Goal: Task Accomplishment & Management: Manage account settings

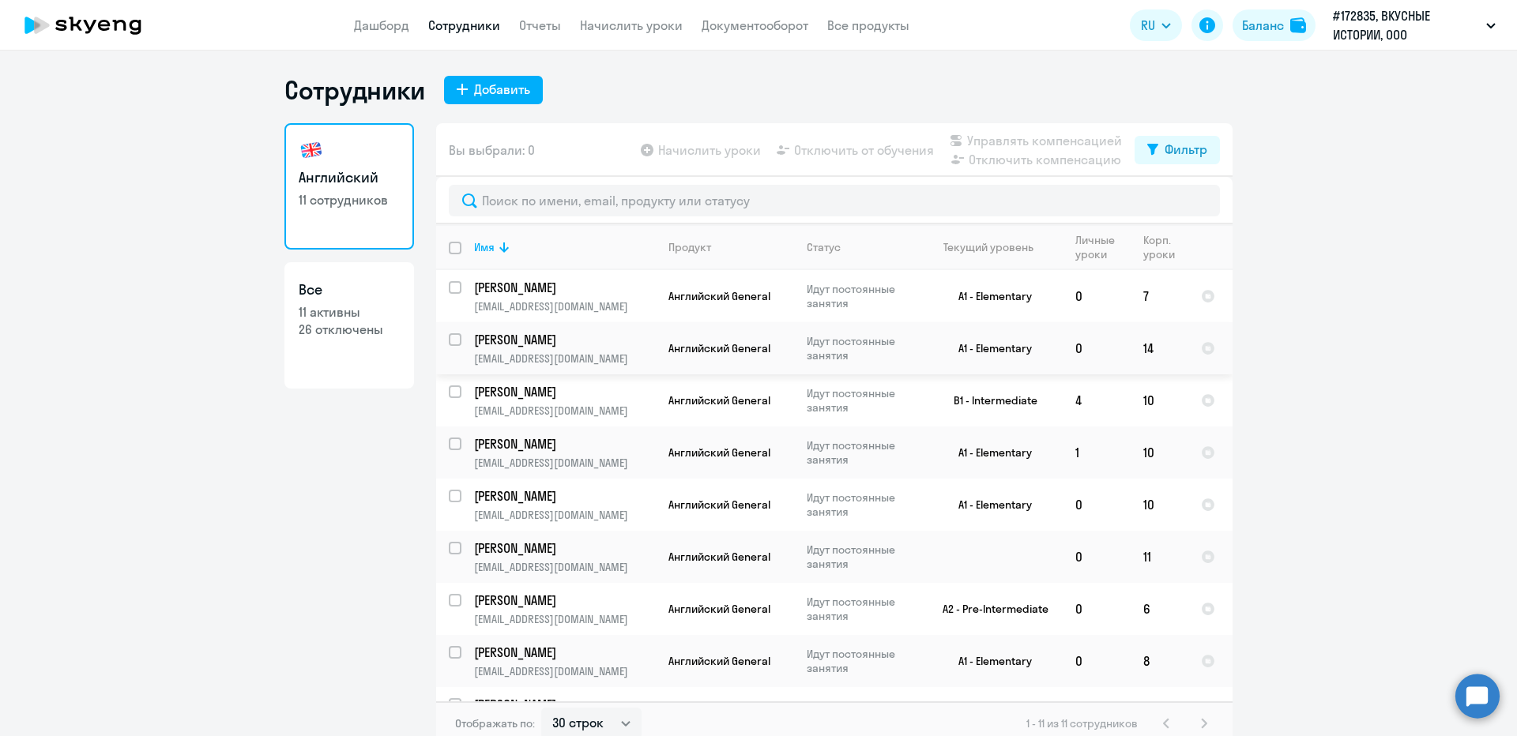
select select "30"
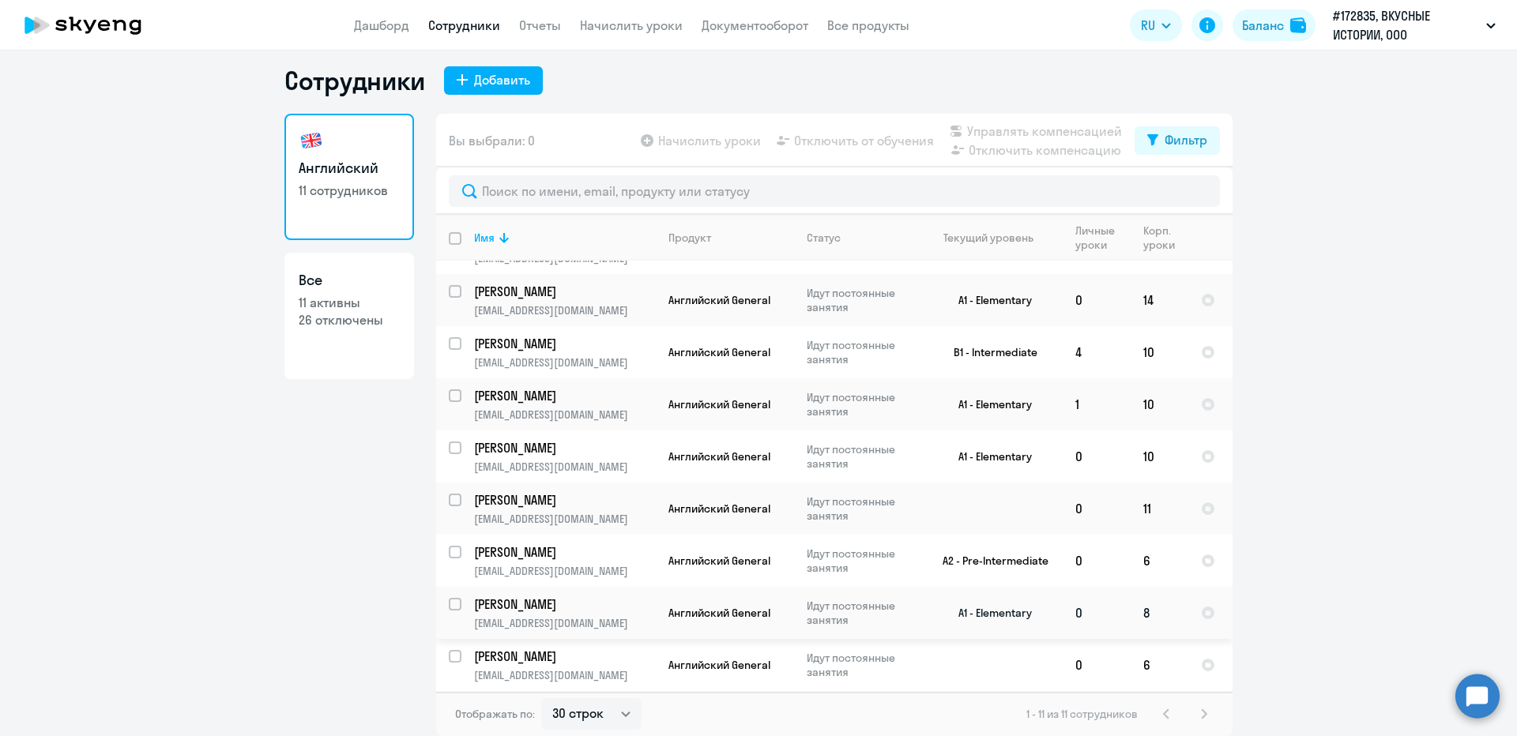
scroll to position [142, 0]
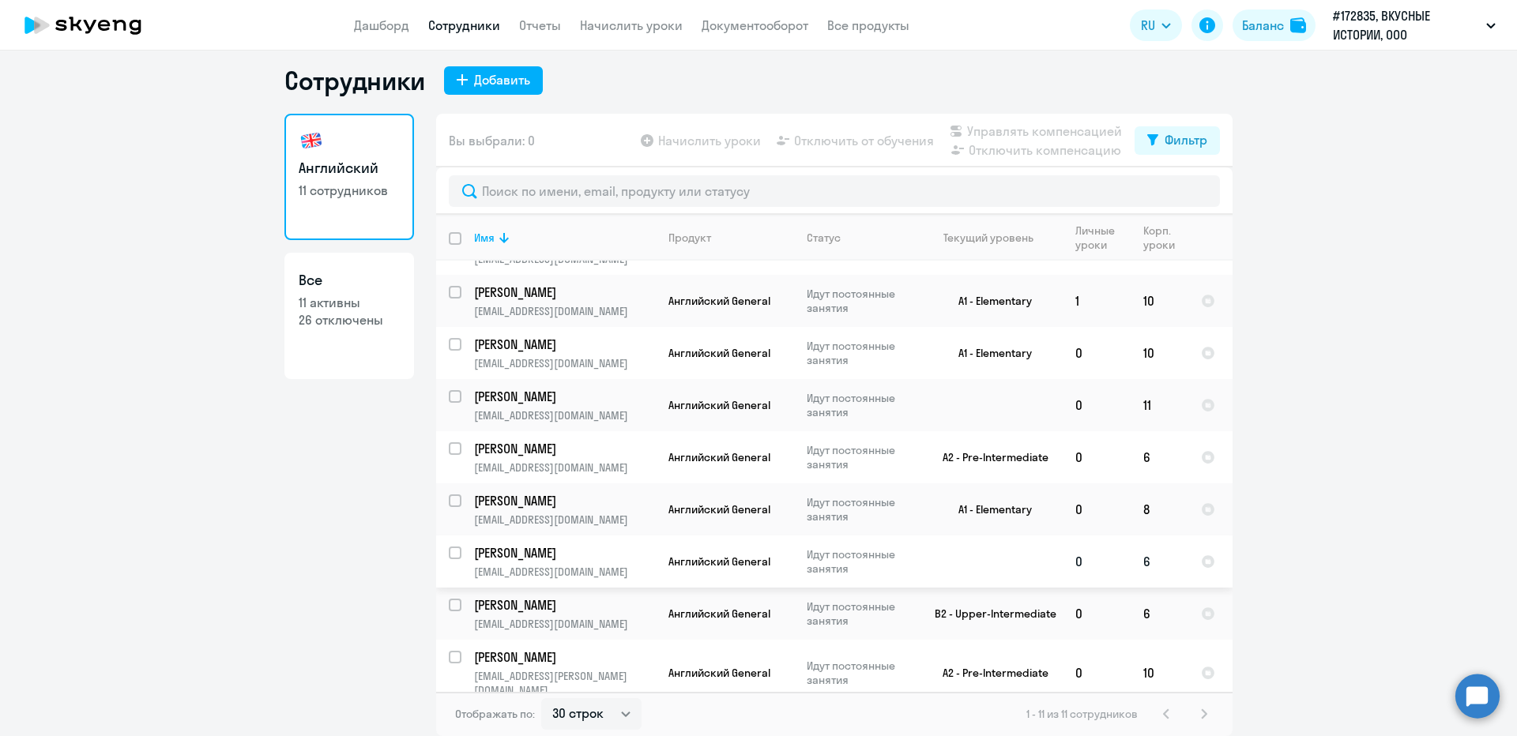
click at [1131, 567] on td "6" at bounding box center [1160, 562] width 58 height 52
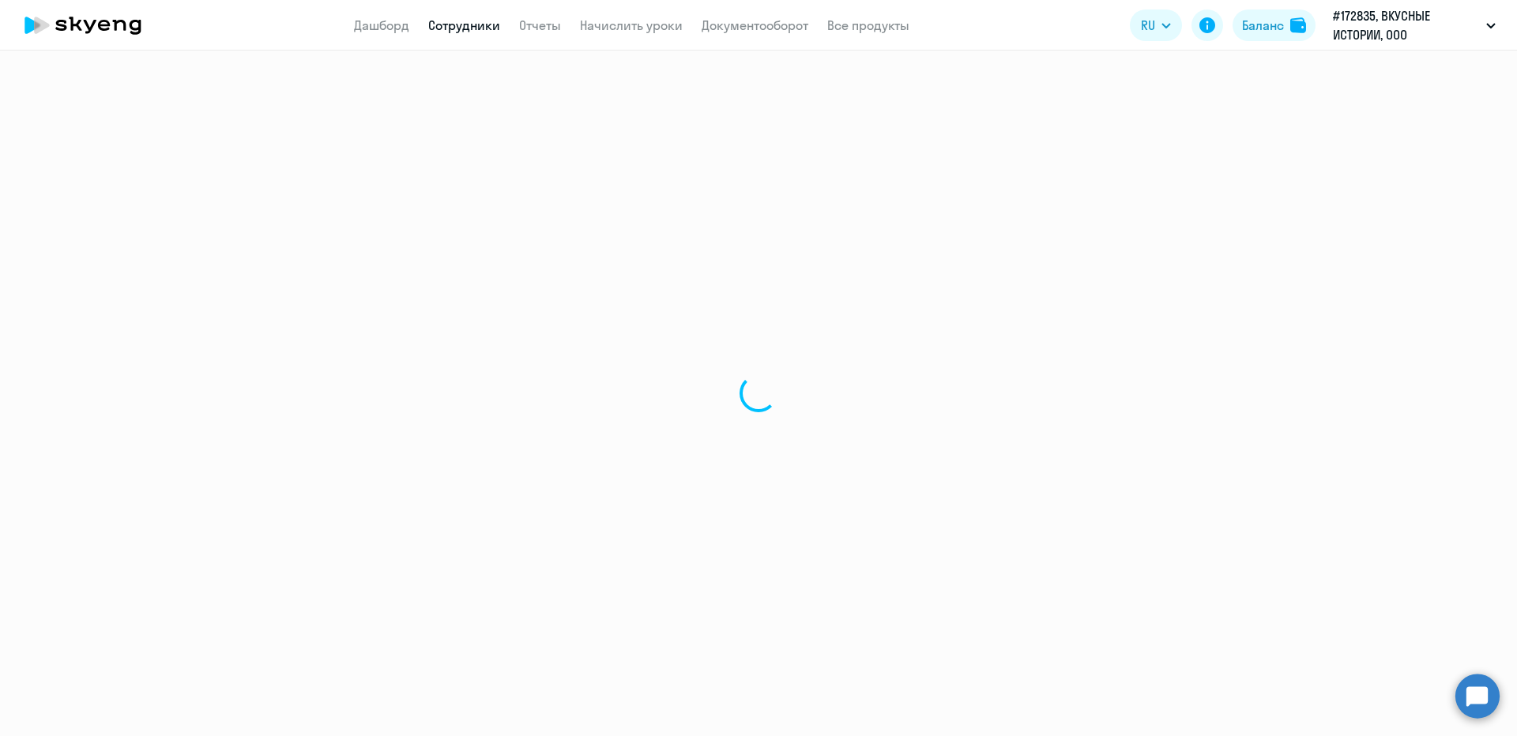
select select "english"
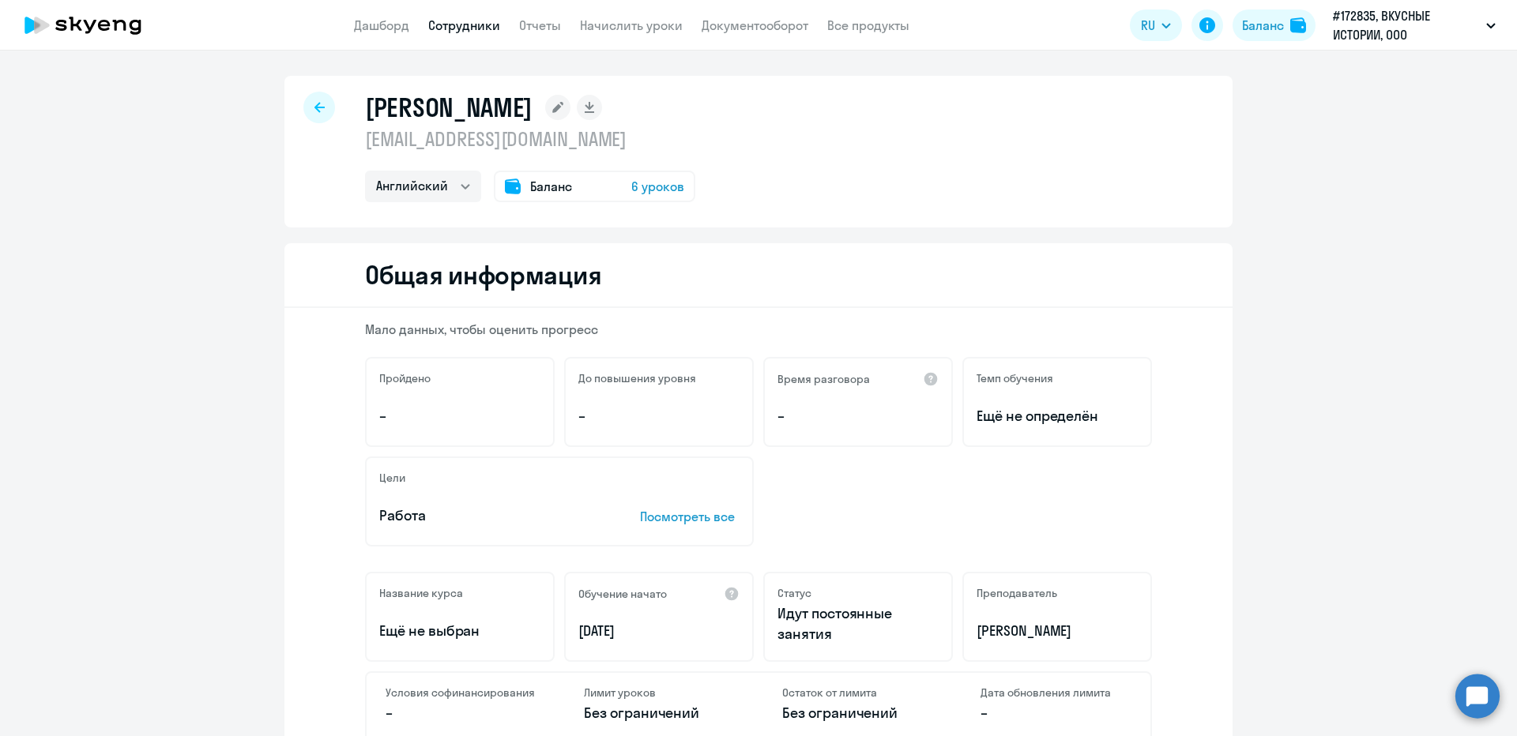
click at [631, 190] on span "6 уроков" at bounding box center [657, 186] width 53 height 19
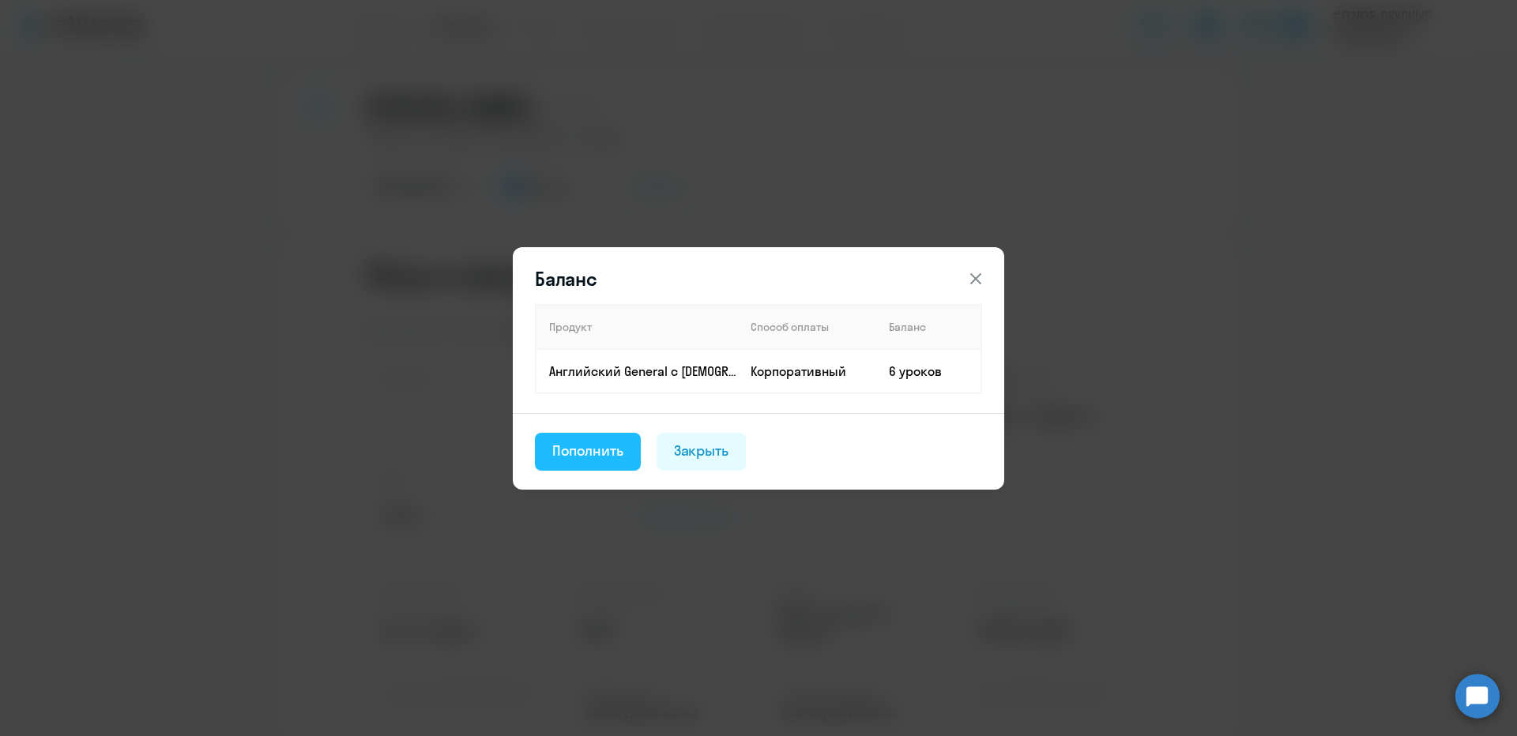
click at [612, 450] on div "Пополнить" at bounding box center [587, 451] width 71 height 21
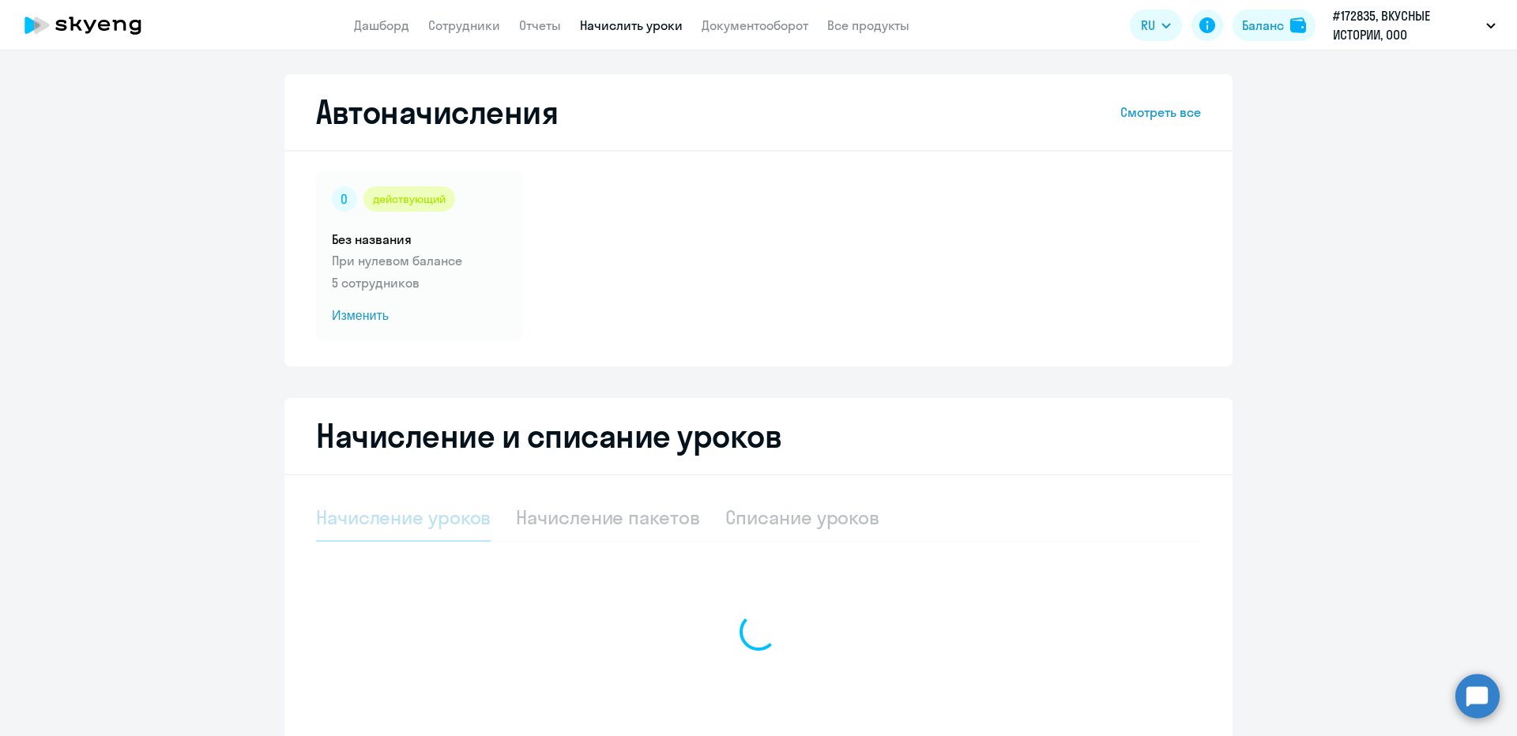
select select "10"
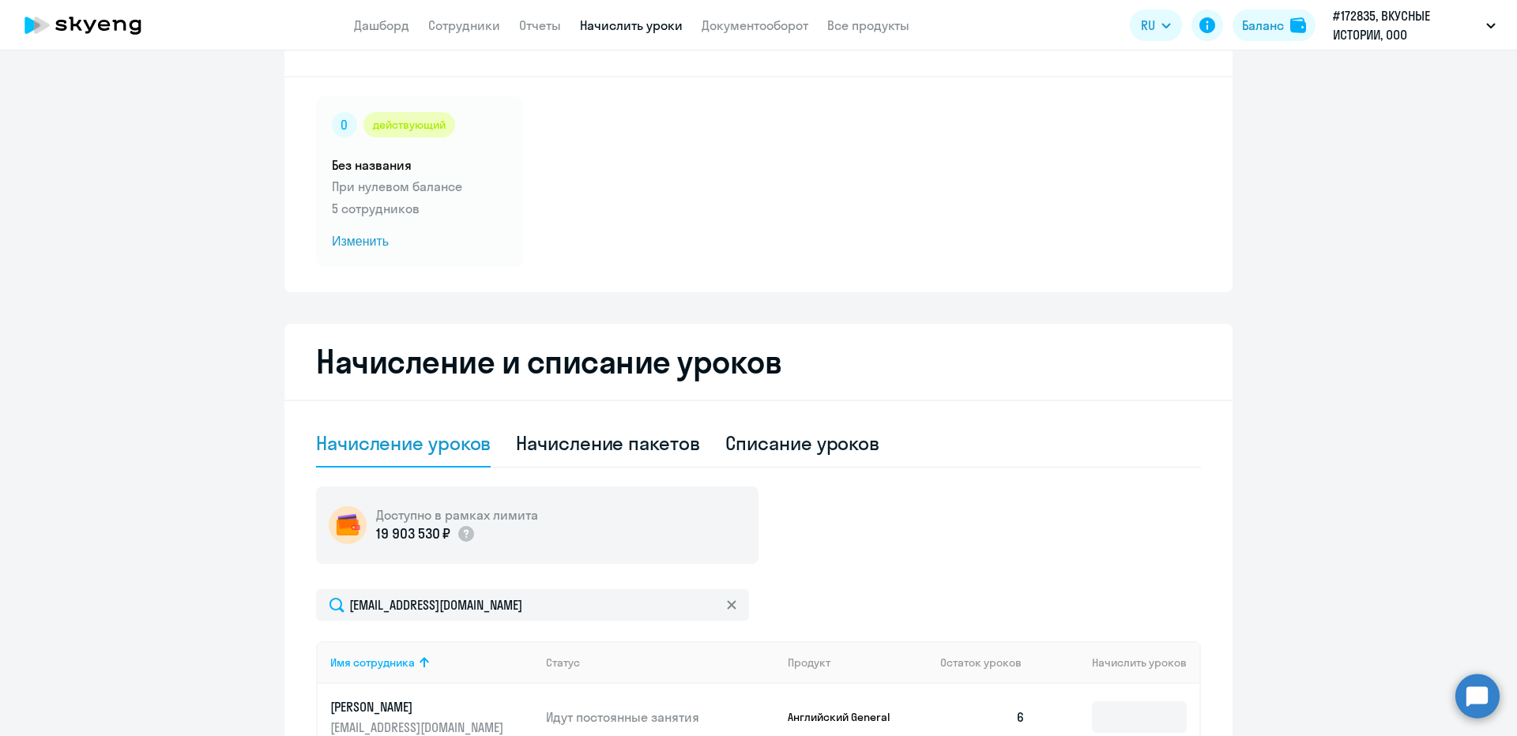
scroll to position [349, 0]
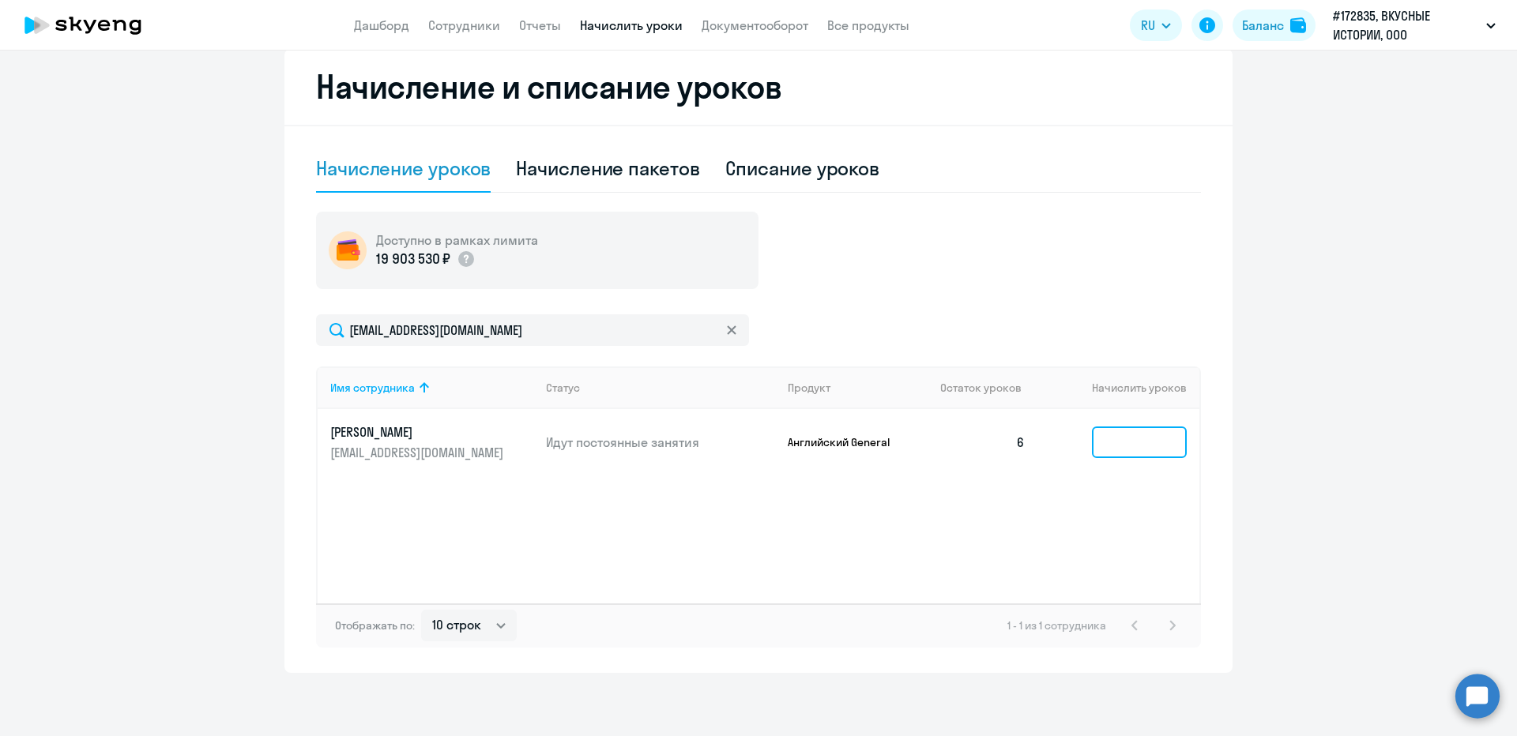
click at [1108, 437] on input at bounding box center [1139, 443] width 95 height 32
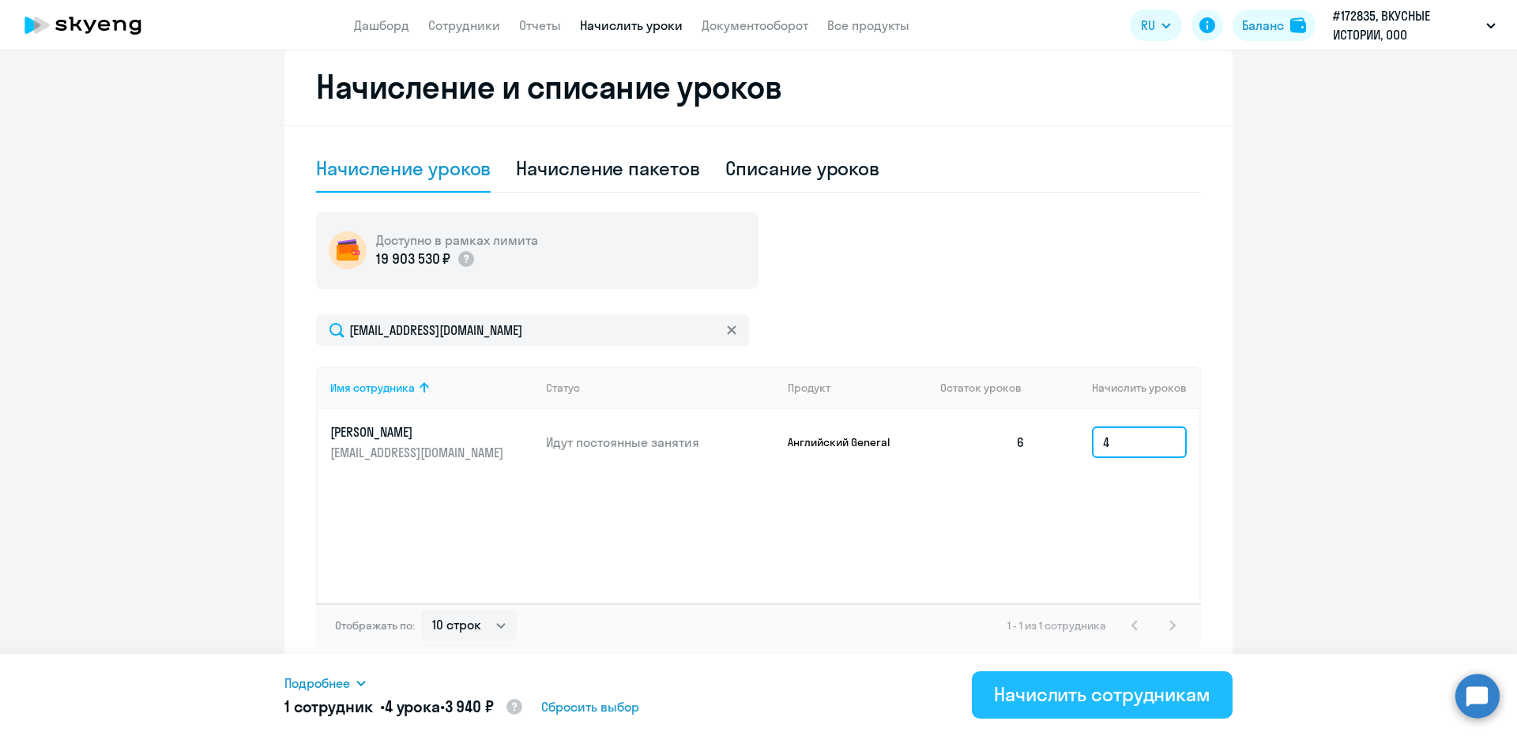
type input "4"
click at [1071, 701] on div "Начислить сотрудникам" at bounding box center [1102, 694] width 217 height 25
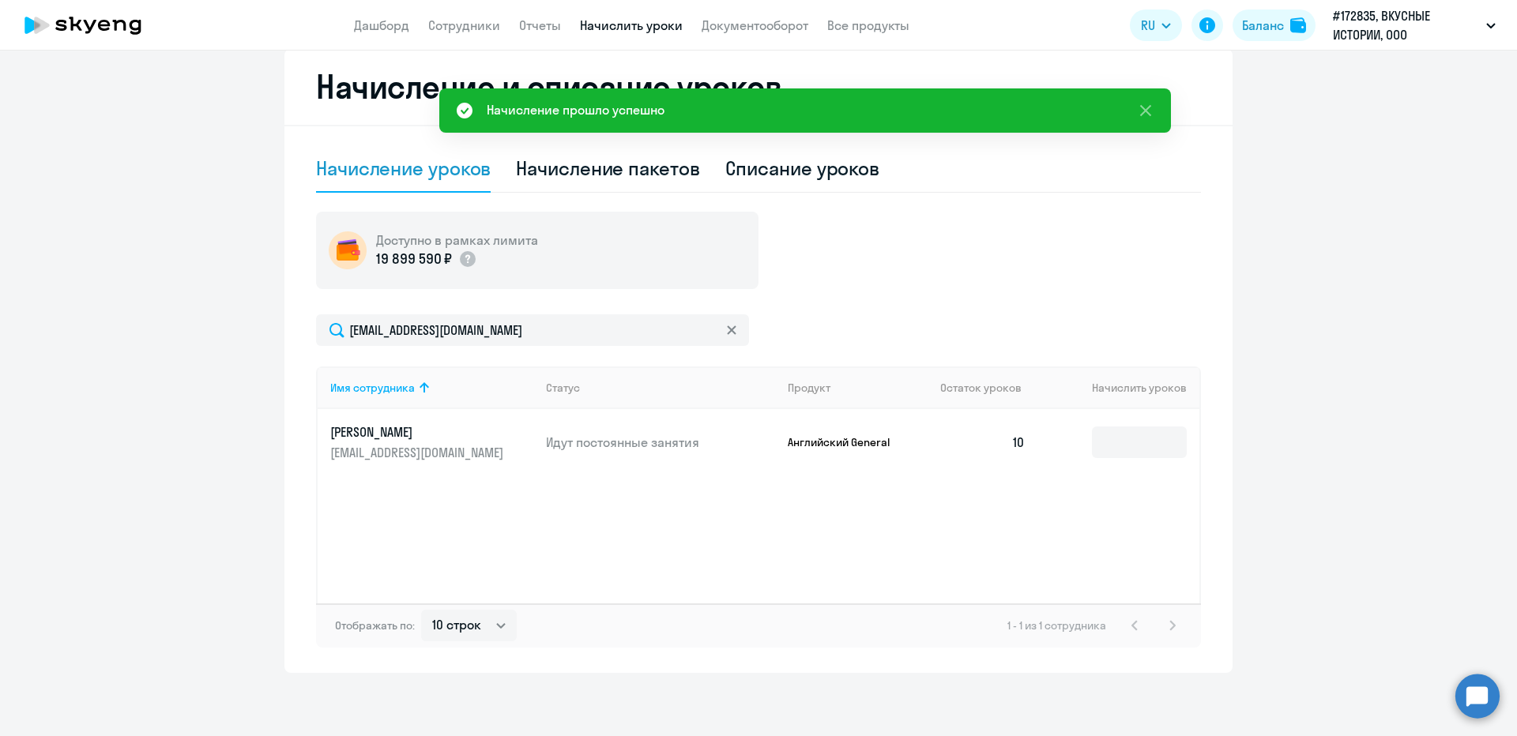
scroll to position [0, 0]
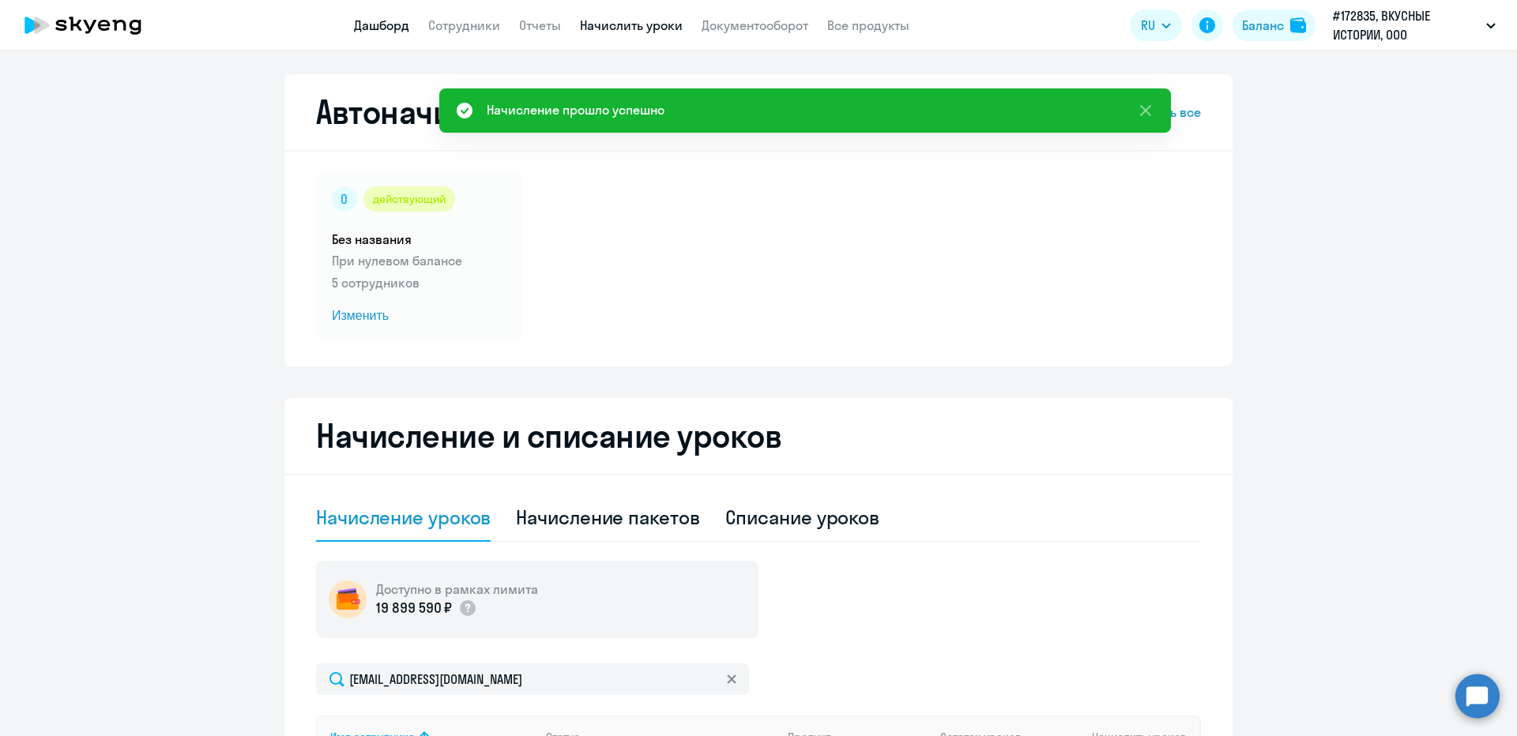
click at [394, 24] on link "Дашборд" at bounding box center [381, 25] width 55 height 16
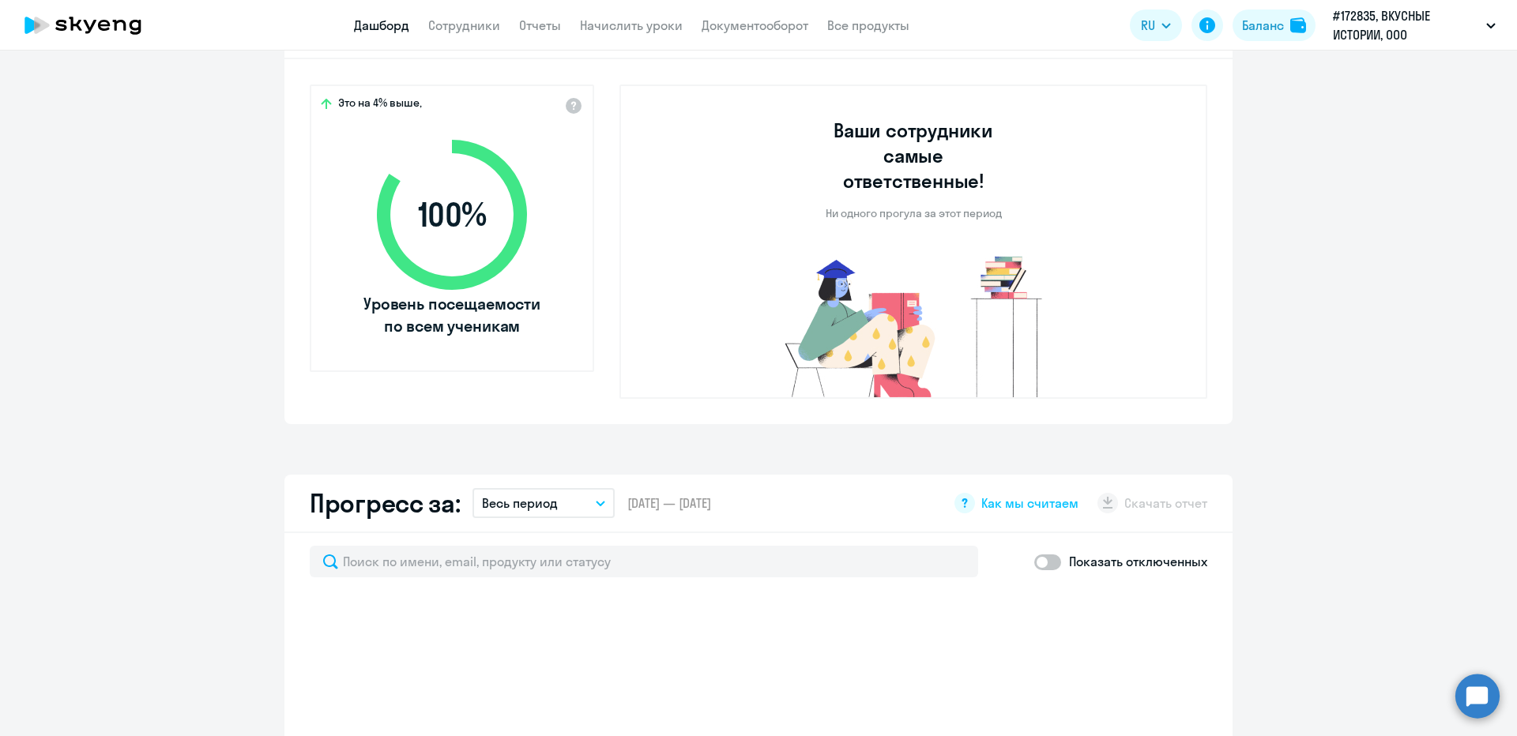
scroll to position [632, 0]
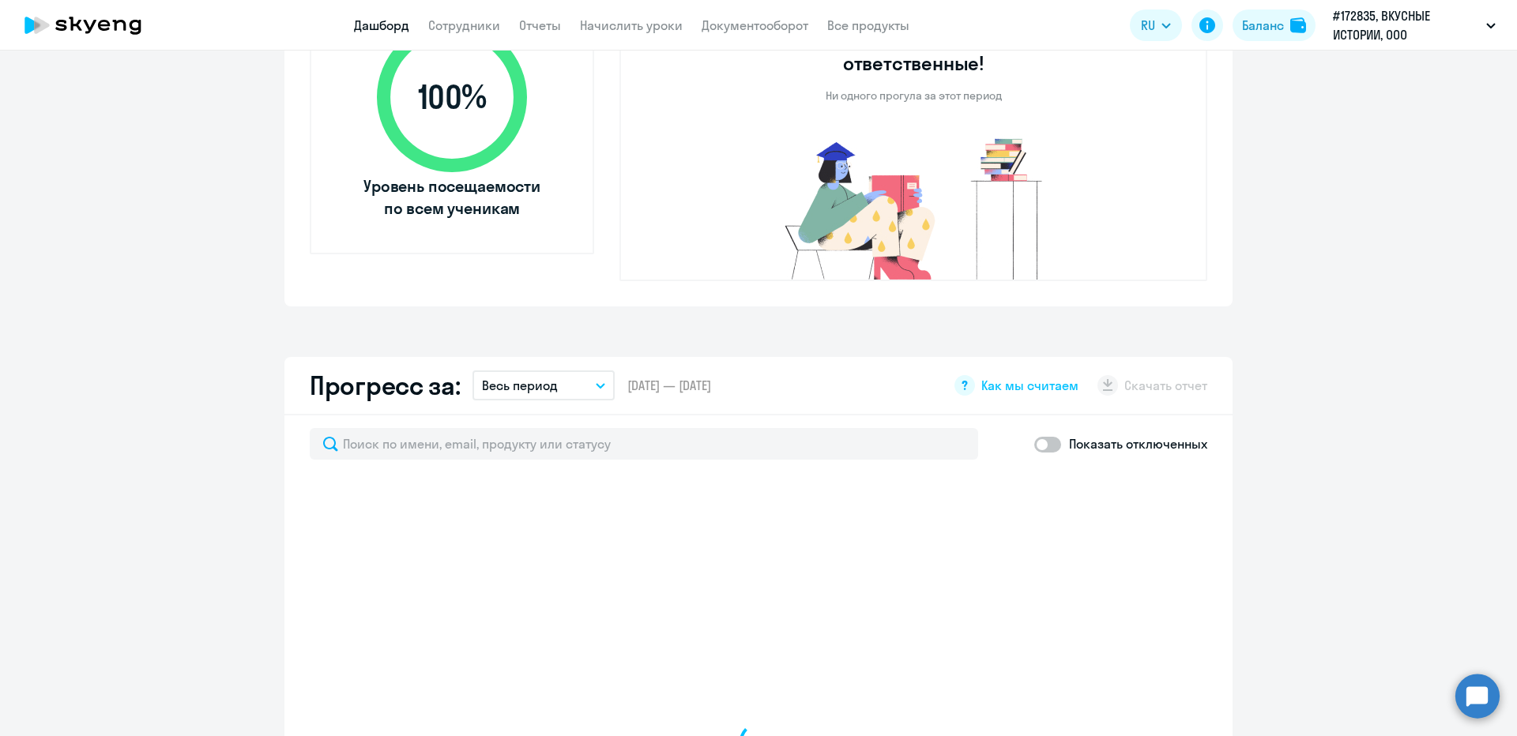
select select "30"
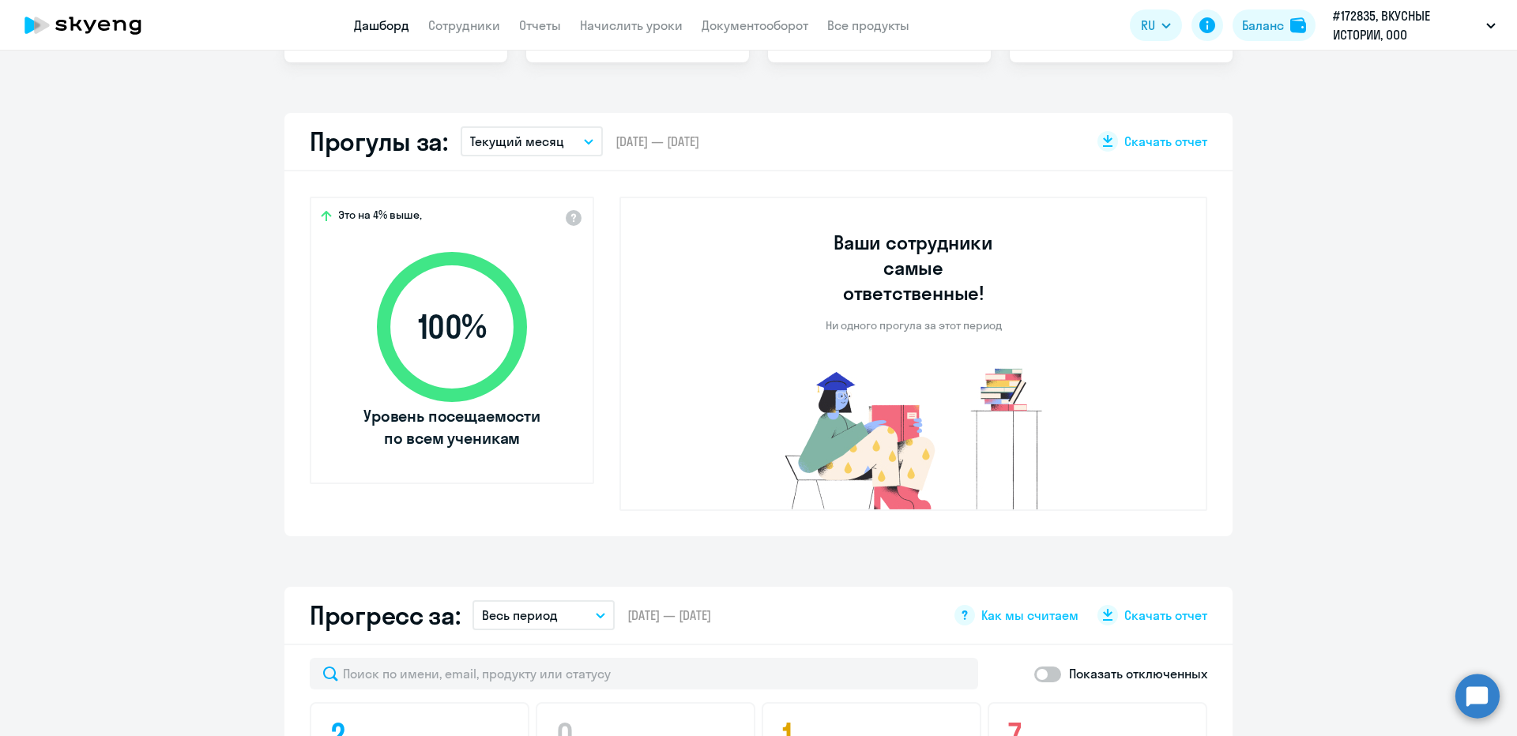
scroll to position [395, 0]
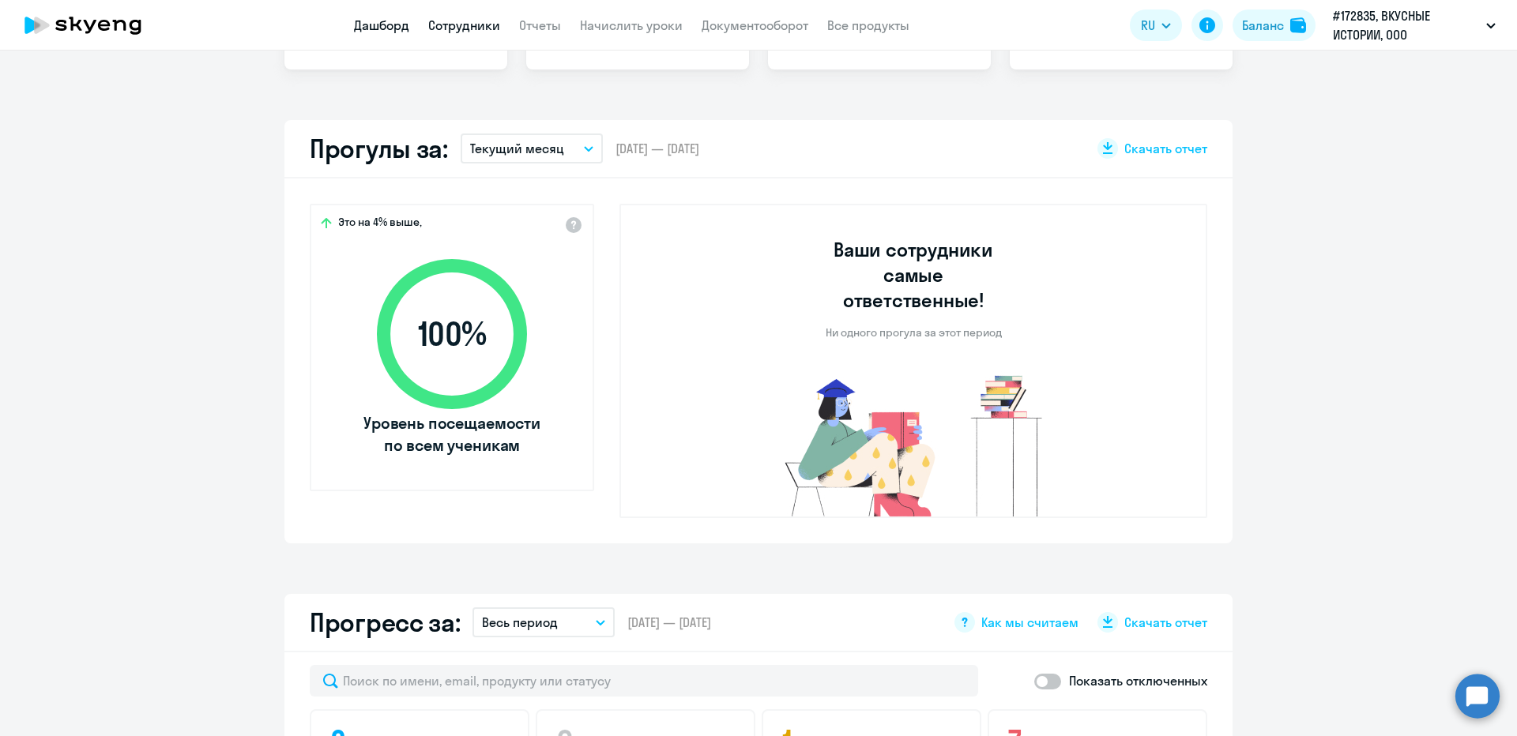
click at [469, 25] on link "Сотрудники" at bounding box center [464, 25] width 72 height 16
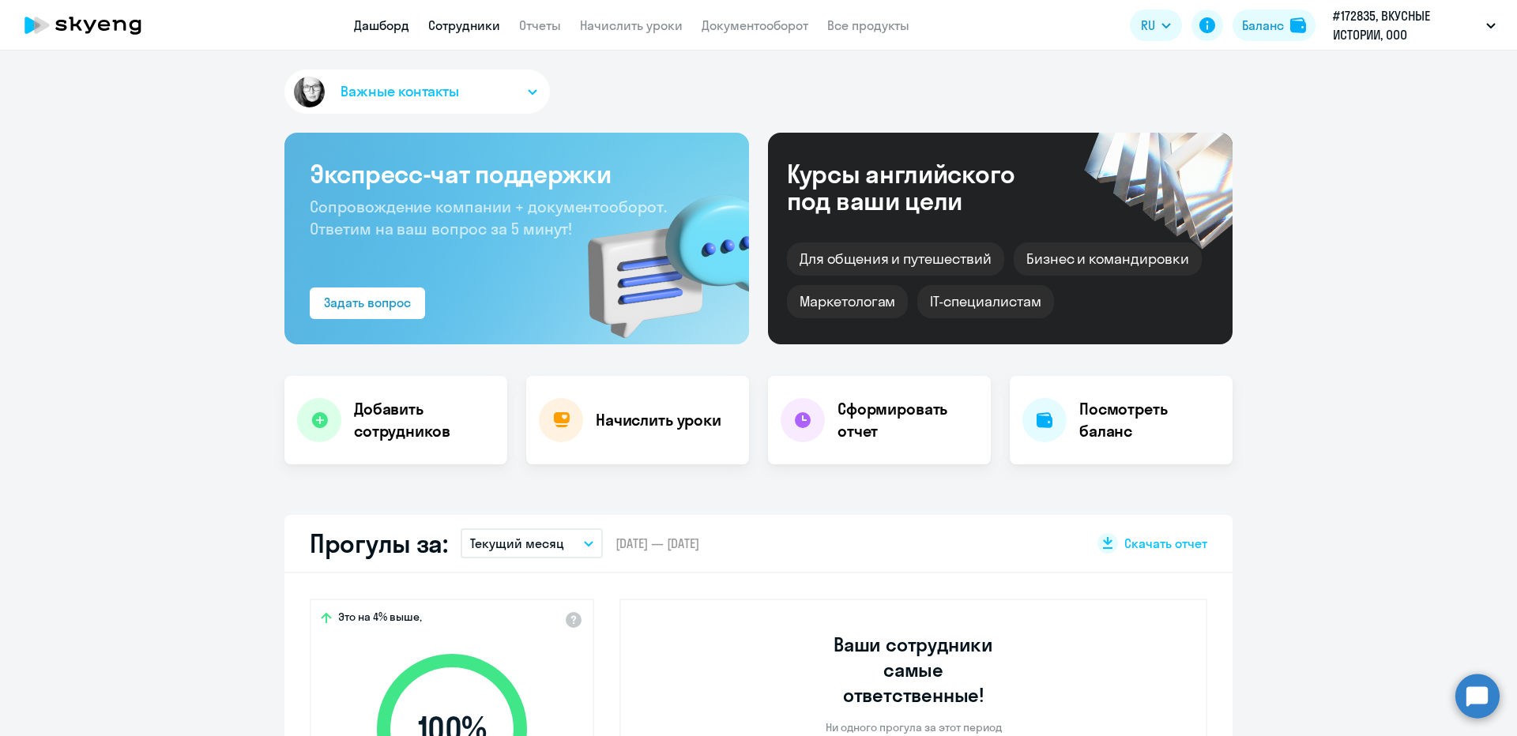
select select "30"
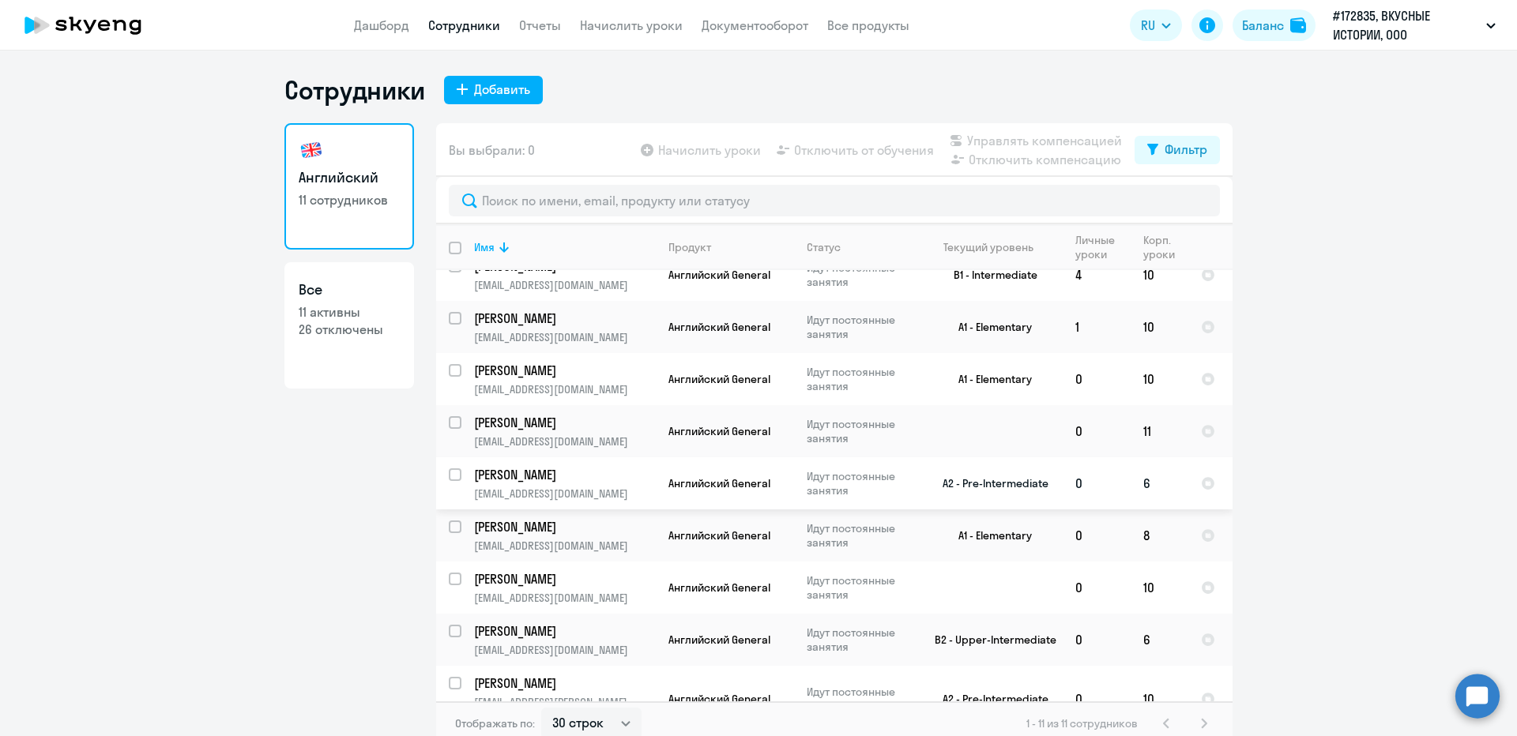
scroll to position [142, 0]
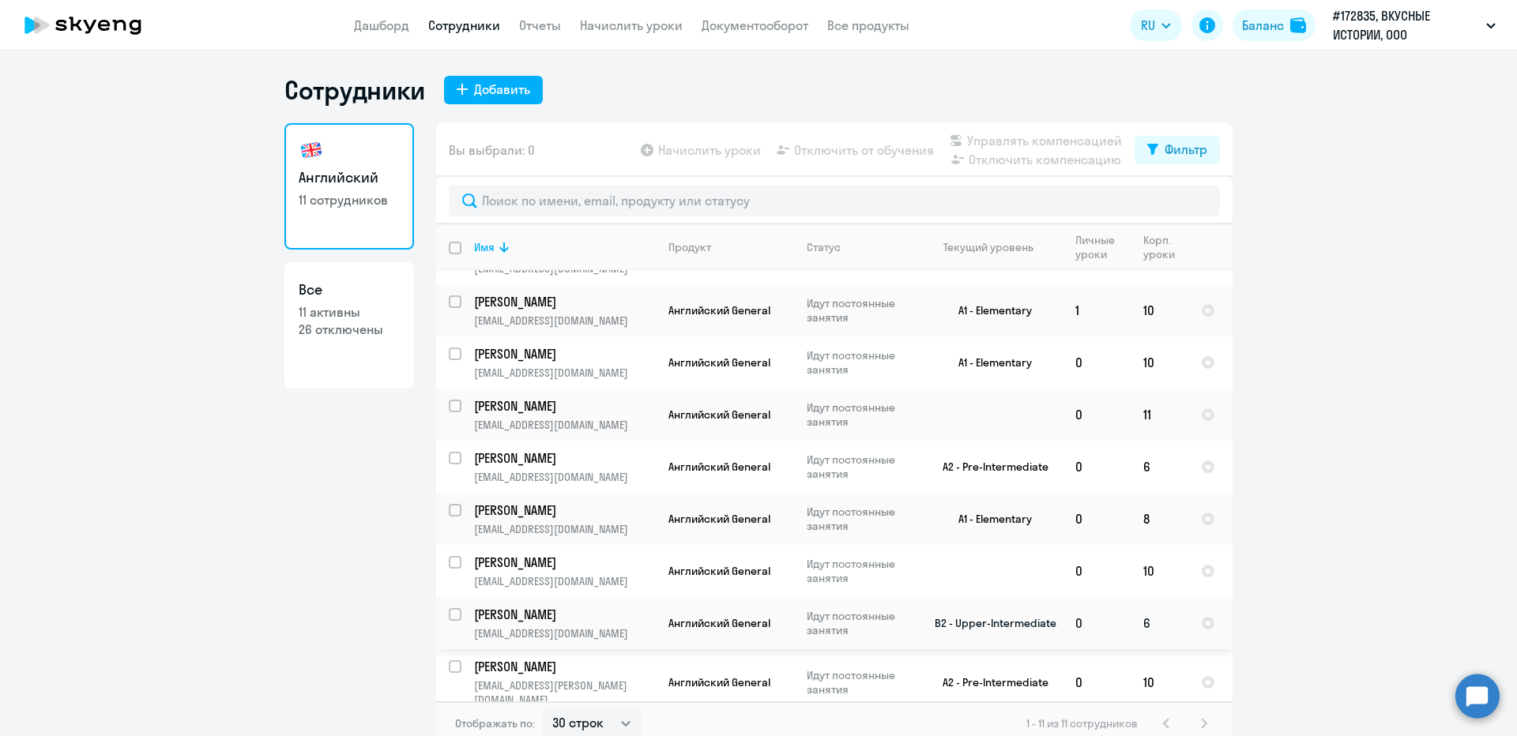
click at [1142, 619] on td "6" at bounding box center [1160, 623] width 58 height 52
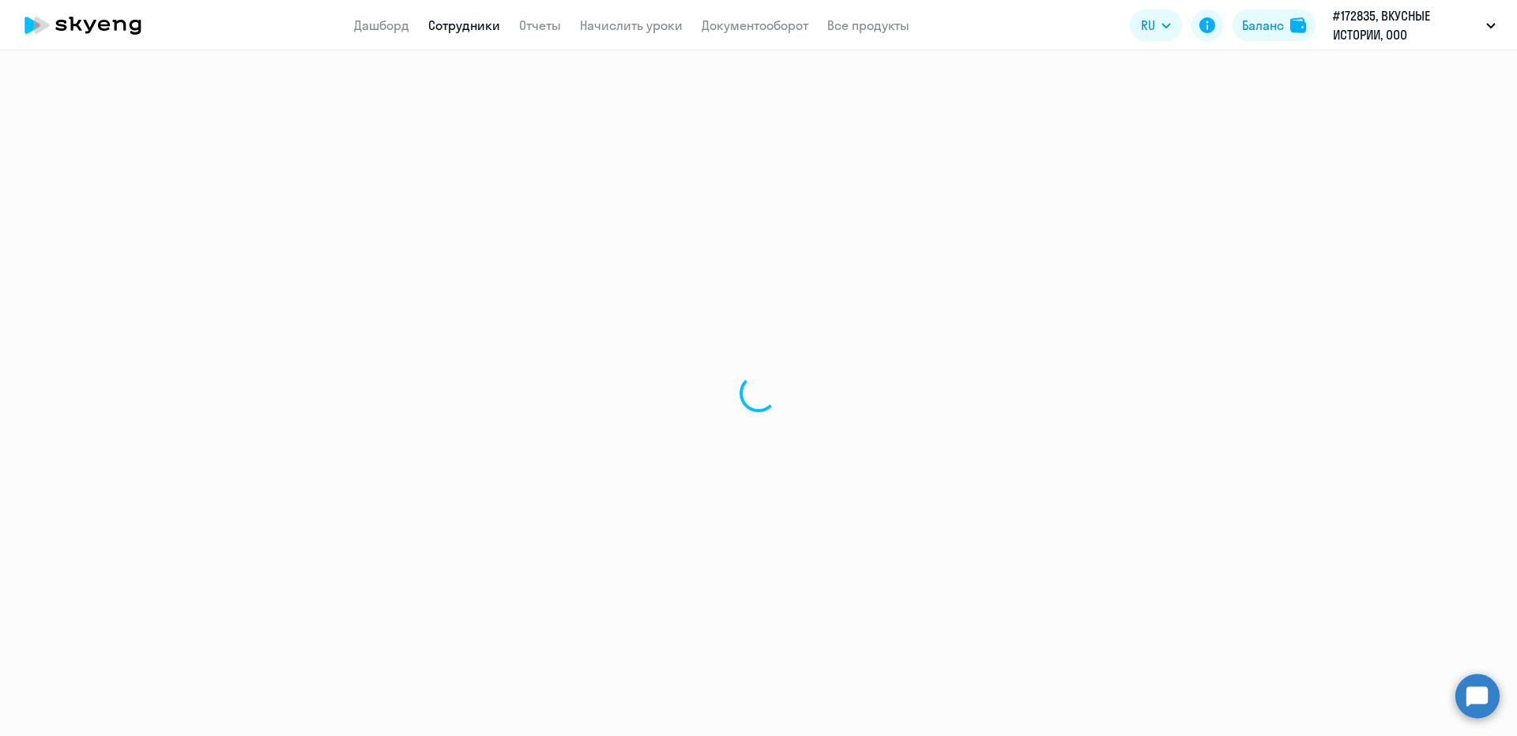
select select "english"
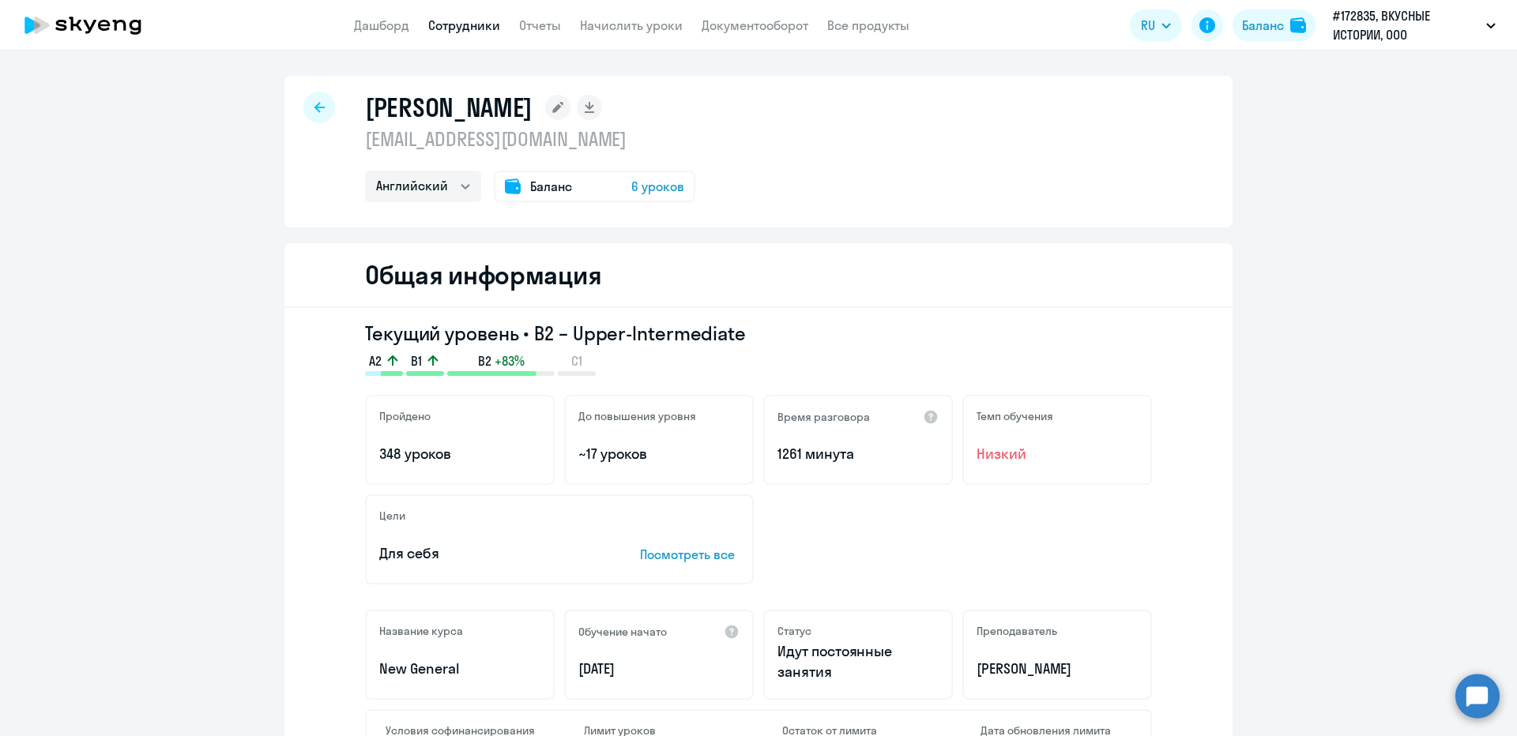
click at [654, 185] on span "6 уроков" at bounding box center [657, 186] width 53 height 19
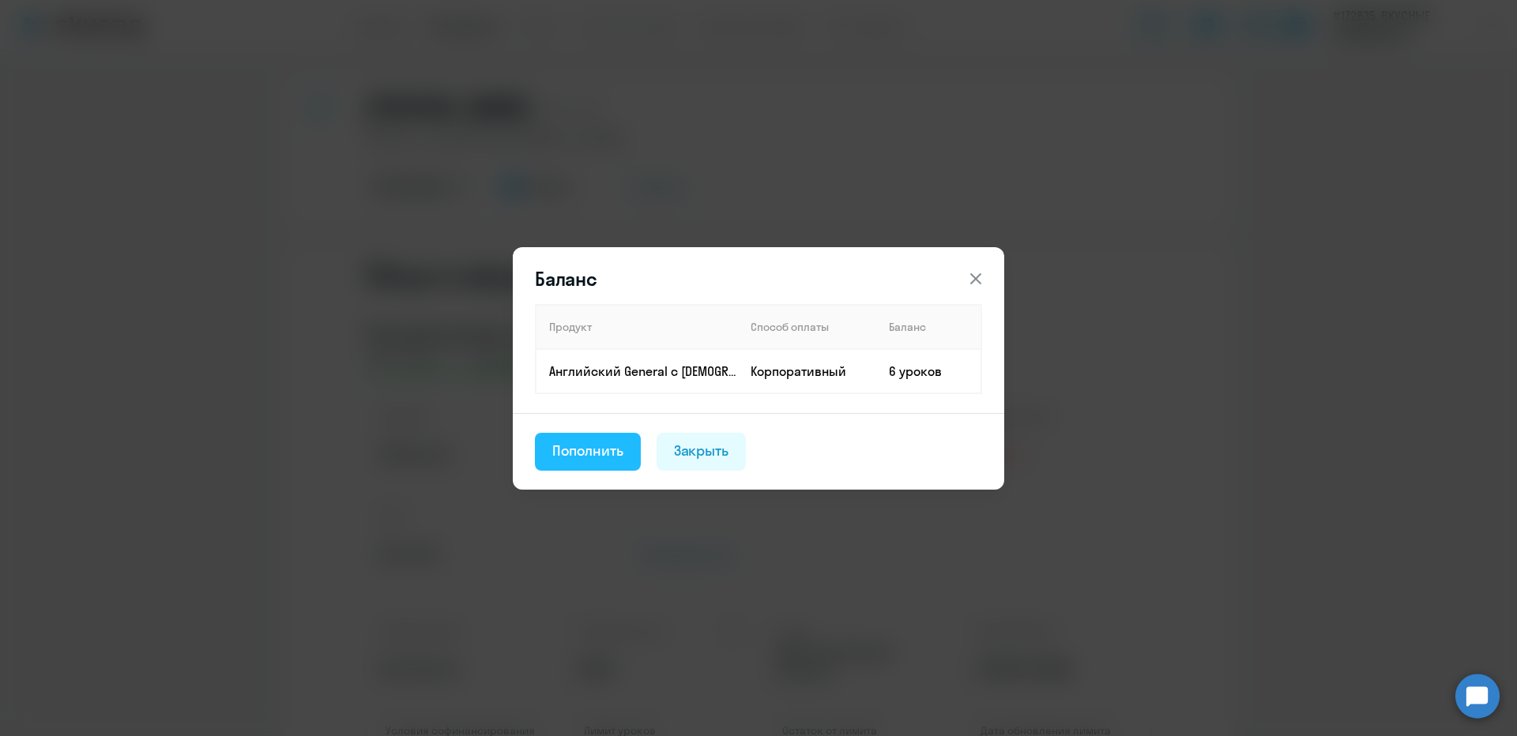
click at [597, 459] on div "Пополнить" at bounding box center [587, 451] width 71 height 21
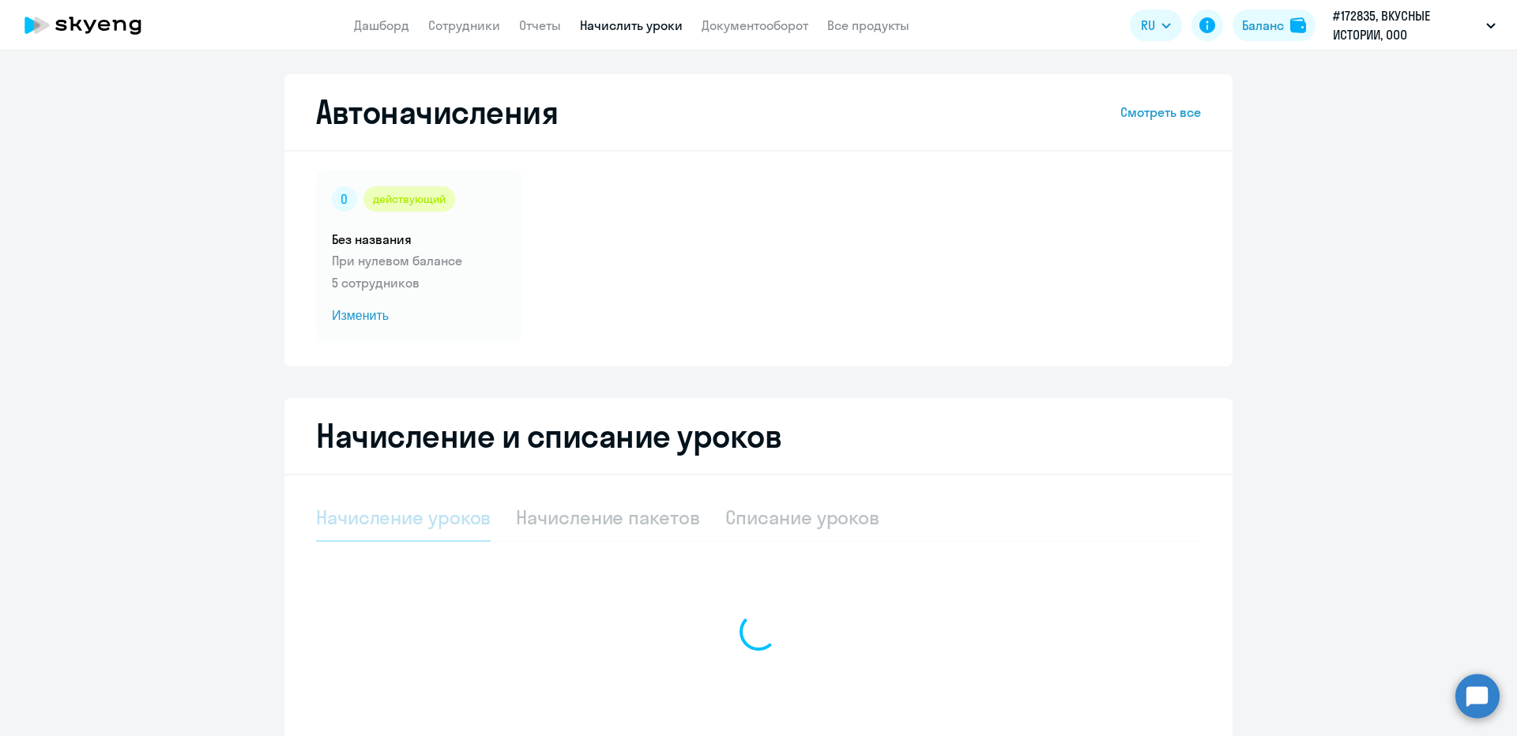
select select "10"
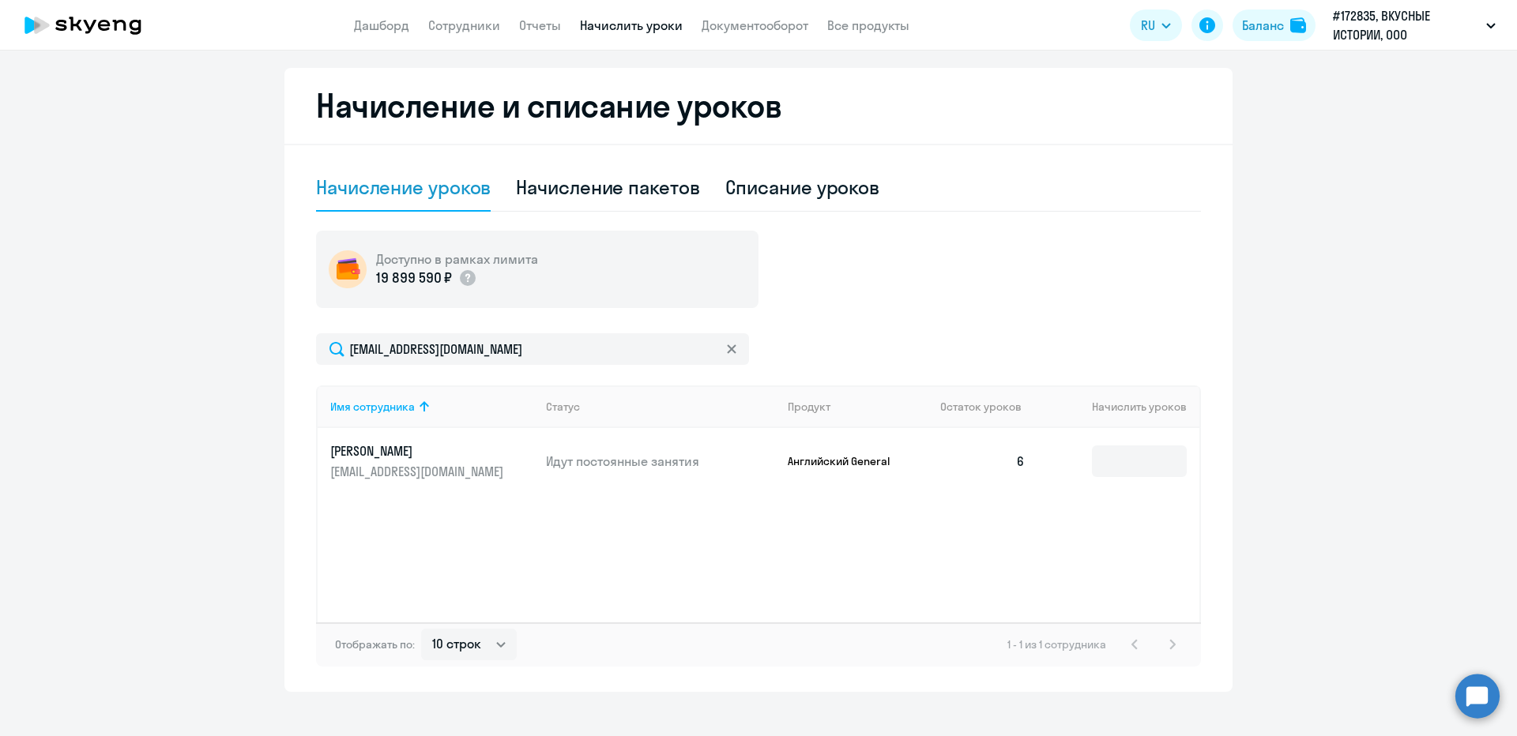
scroll to position [349, 0]
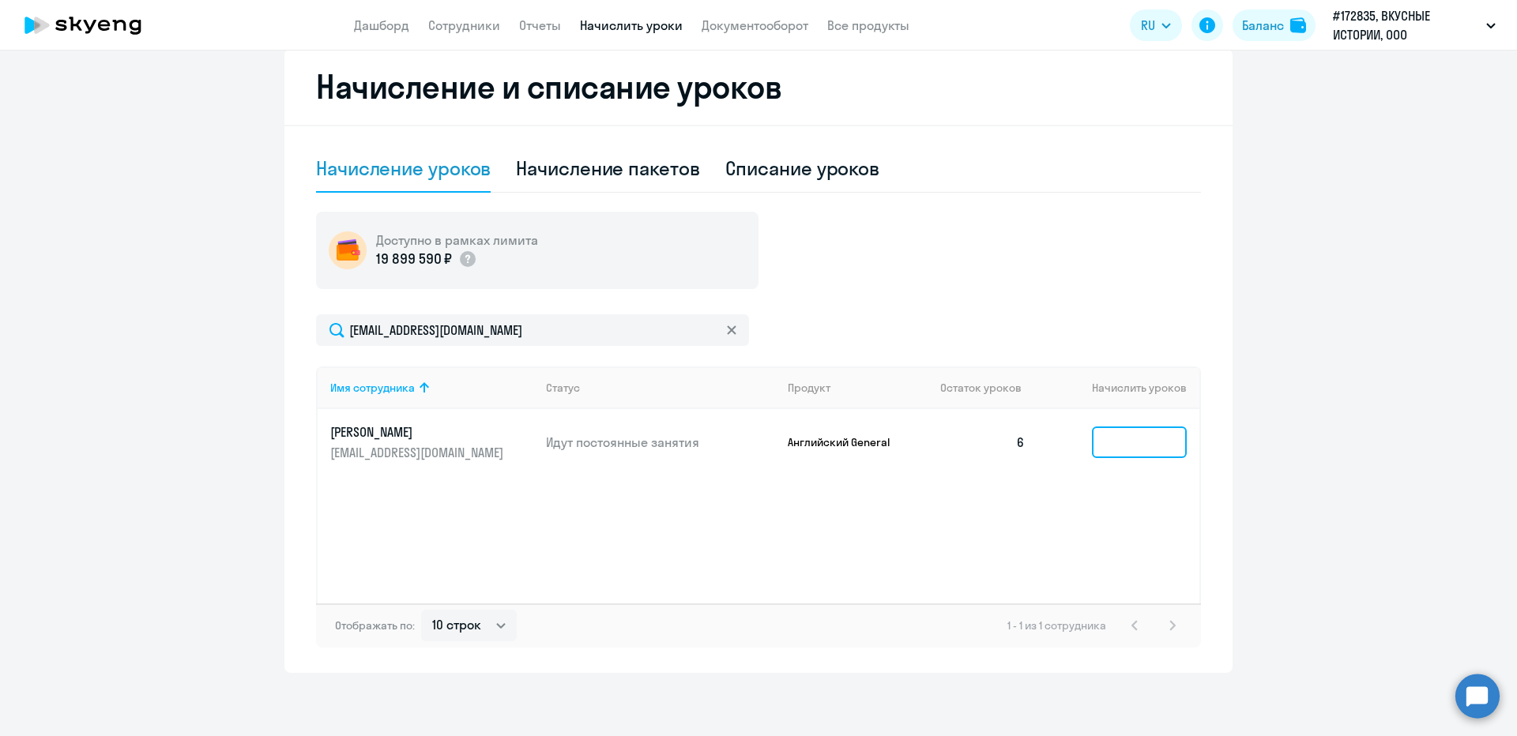
click at [1104, 444] on input at bounding box center [1139, 443] width 95 height 32
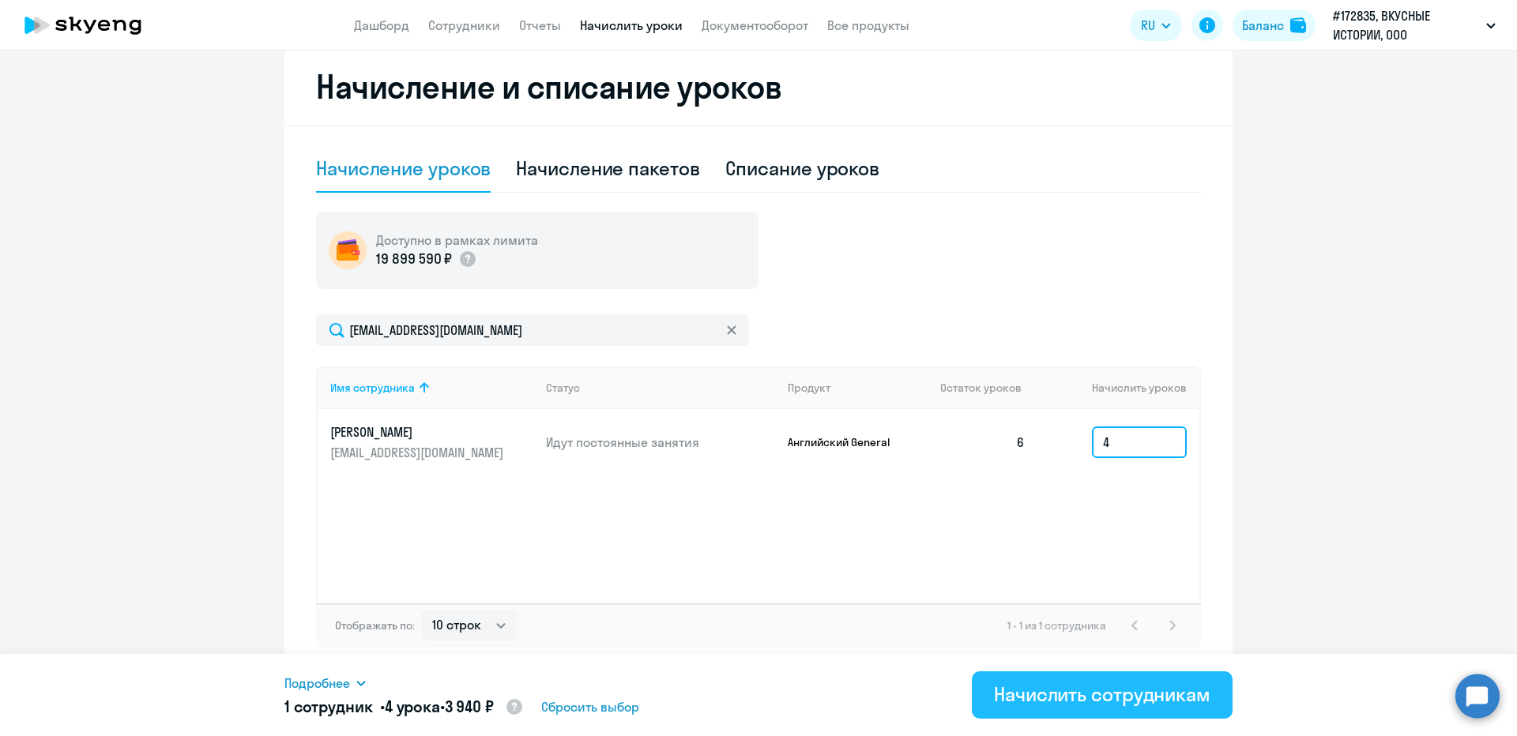
type input "4"
click at [1169, 704] on div "Начислить сотрудникам" at bounding box center [1102, 694] width 217 height 25
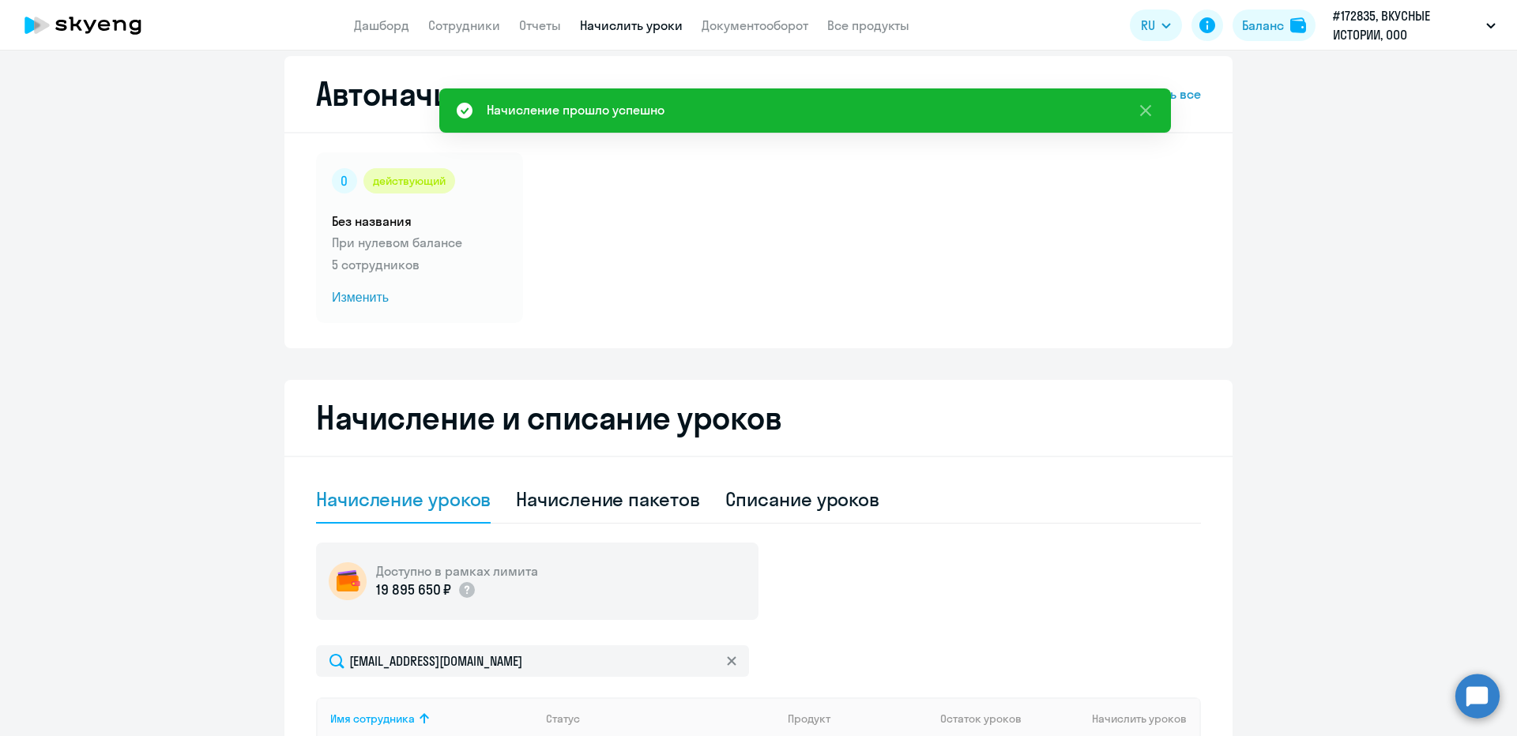
scroll to position [0, 0]
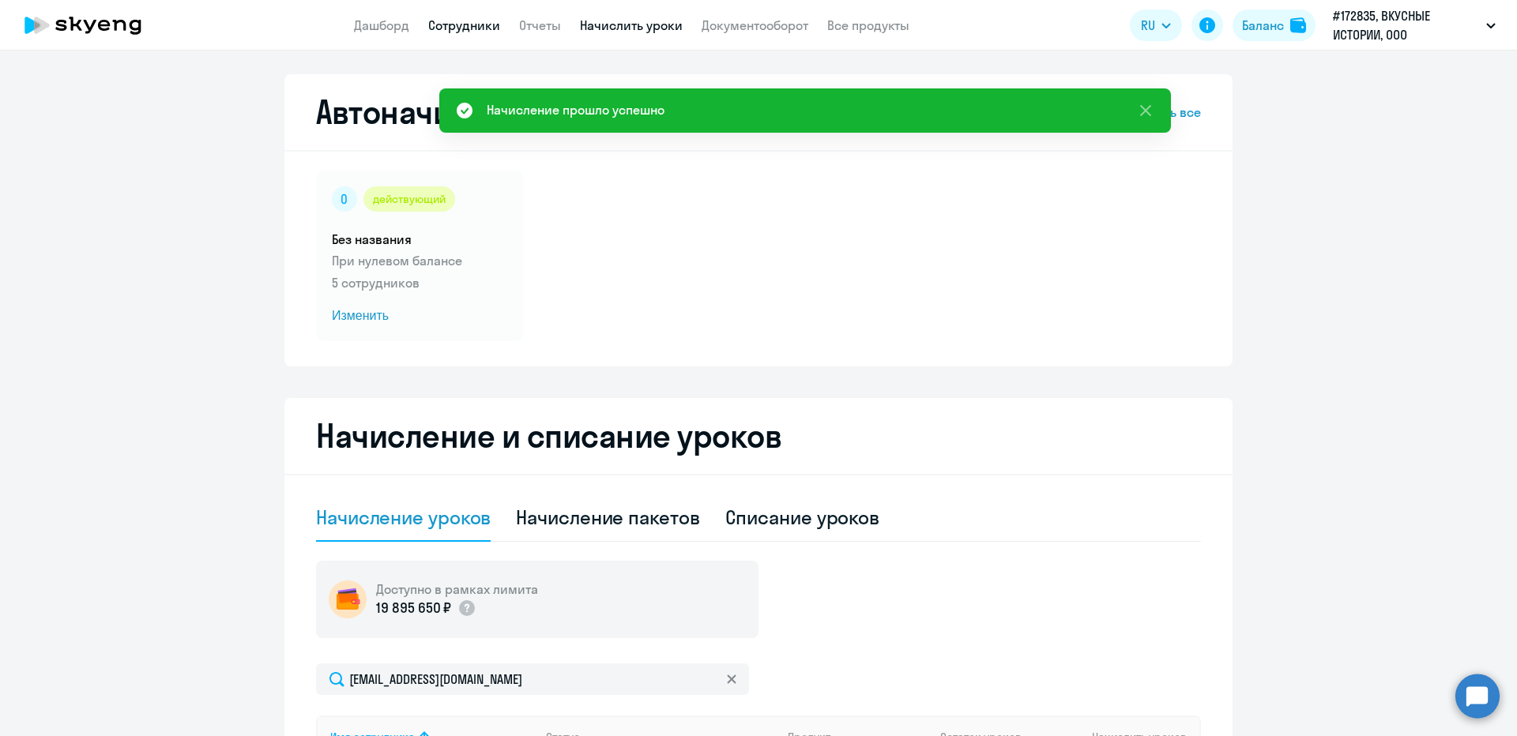
click at [453, 28] on link "Сотрудники" at bounding box center [464, 25] width 72 height 16
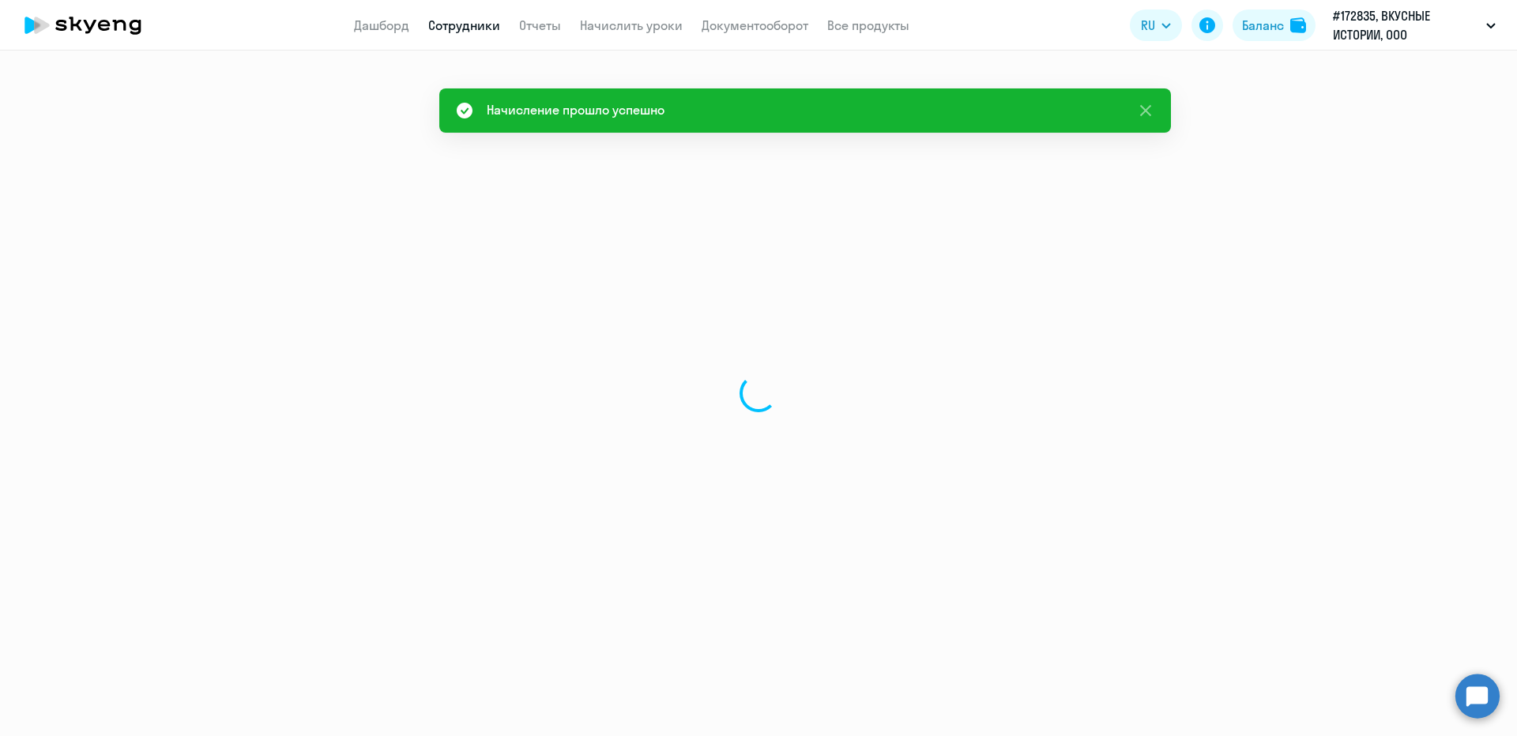
select select "30"
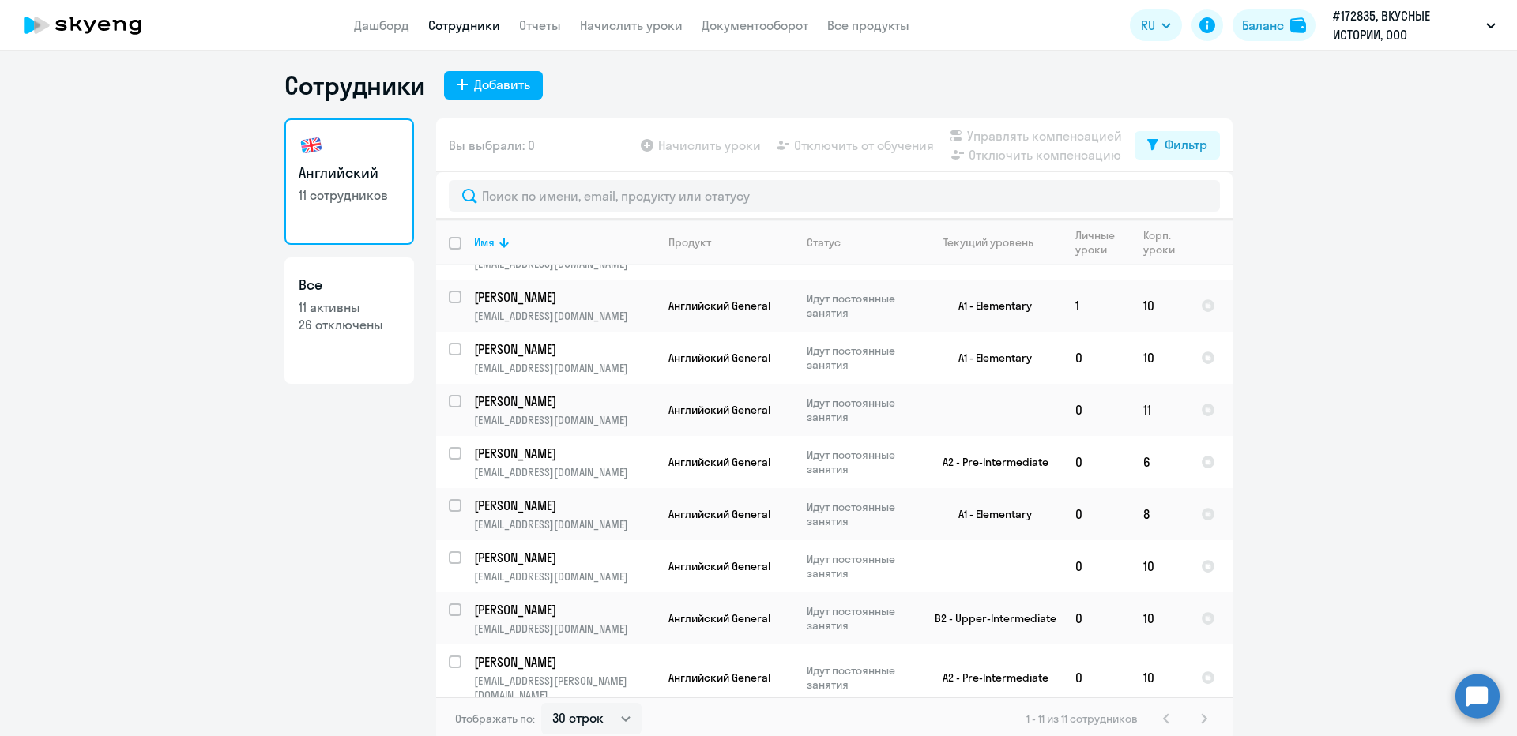
scroll to position [9, 0]
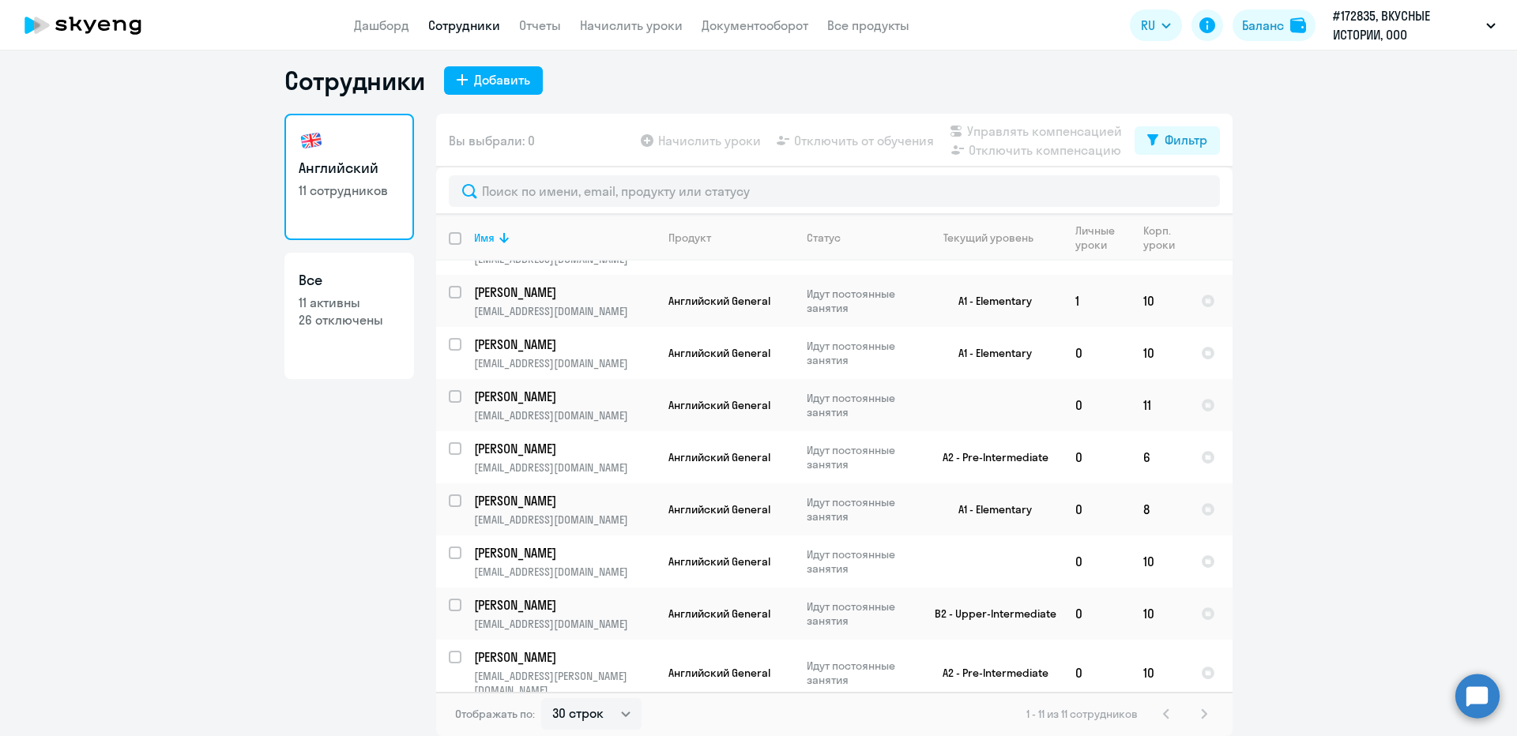
click at [1455, 420] on ng-component "Сотрудники Добавить Английский 11 сотрудников Все 11 активны 26 отключены Вы вы…" at bounding box center [758, 401] width 1517 height 672
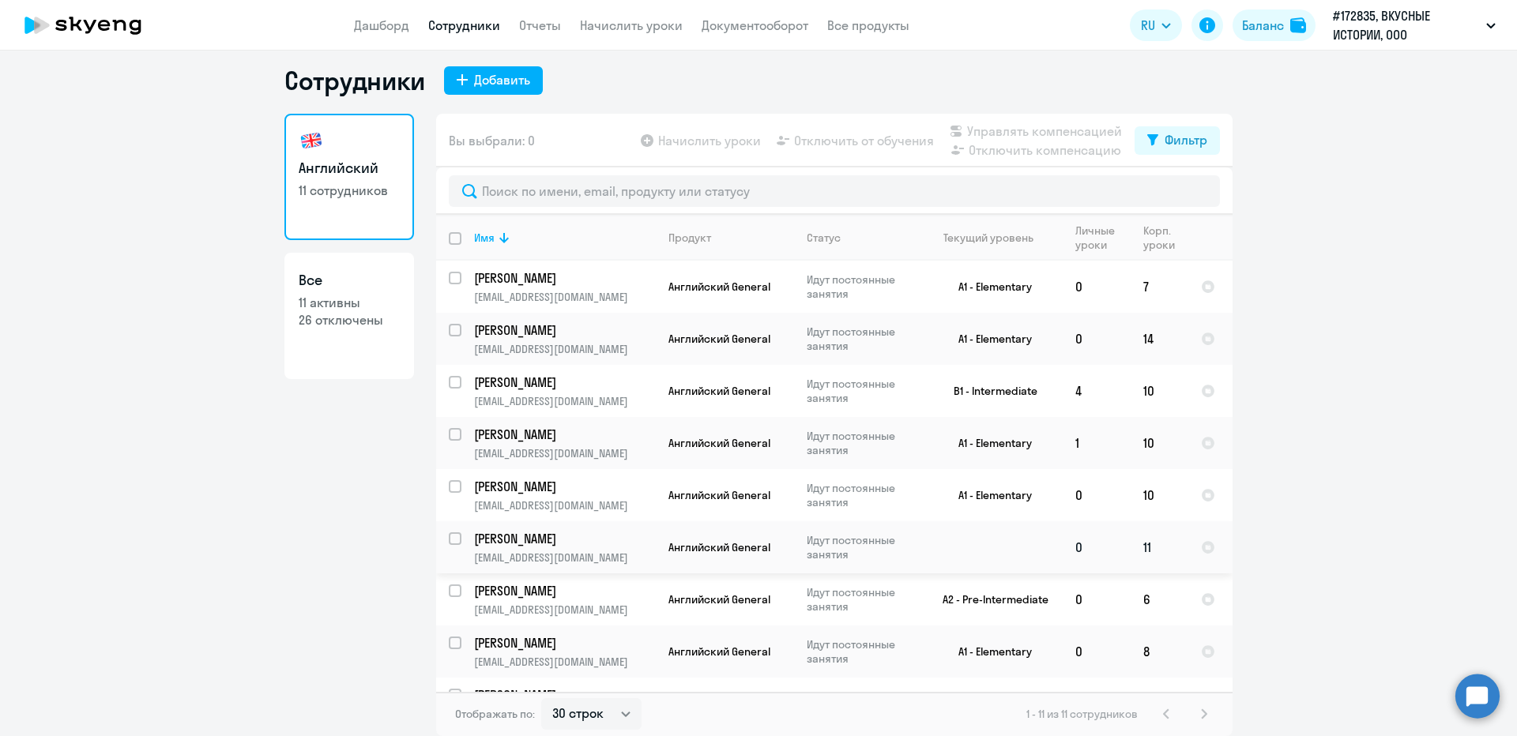
scroll to position [0, 0]
